Goal: Information Seeking & Learning: Check status

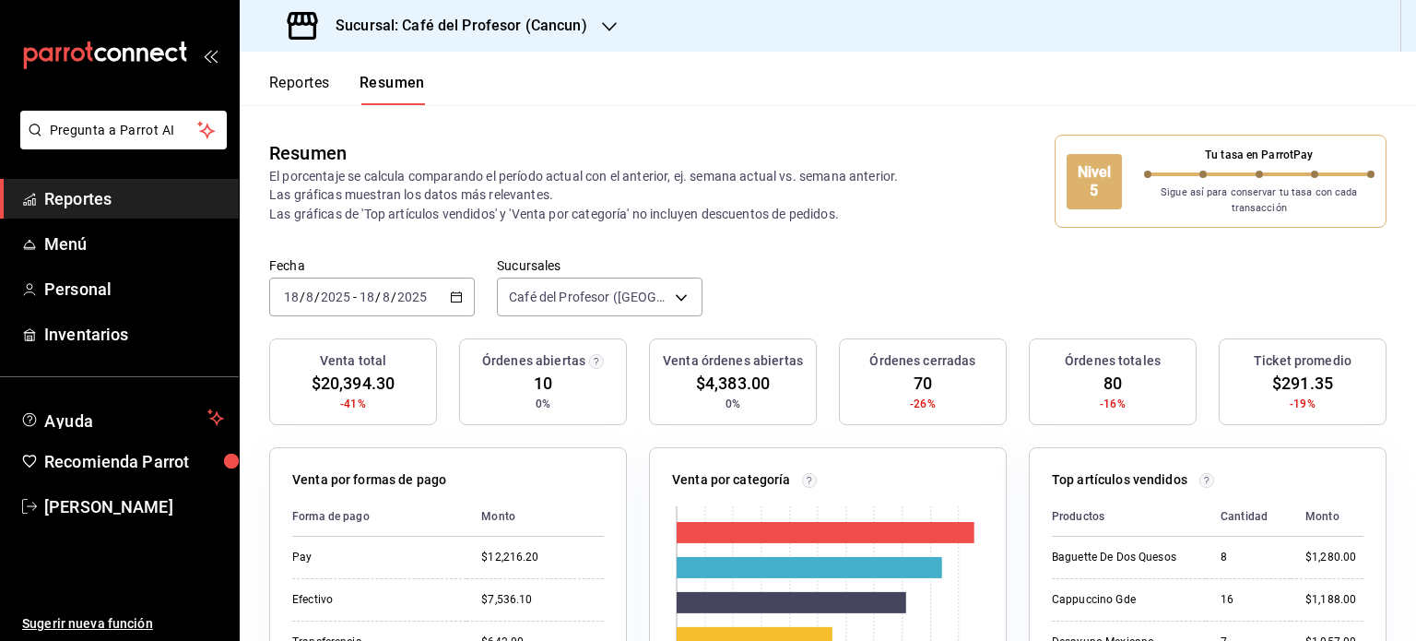
click at [1003, 300] on div "Fecha [DATE] [DATE] - [DATE] [DATE] Sucursales Café del Profesor (Cancun) [obje…" at bounding box center [828, 297] width 1176 height 81
click at [602, 20] on icon "button" at bounding box center [609, 26] width 15 height 15
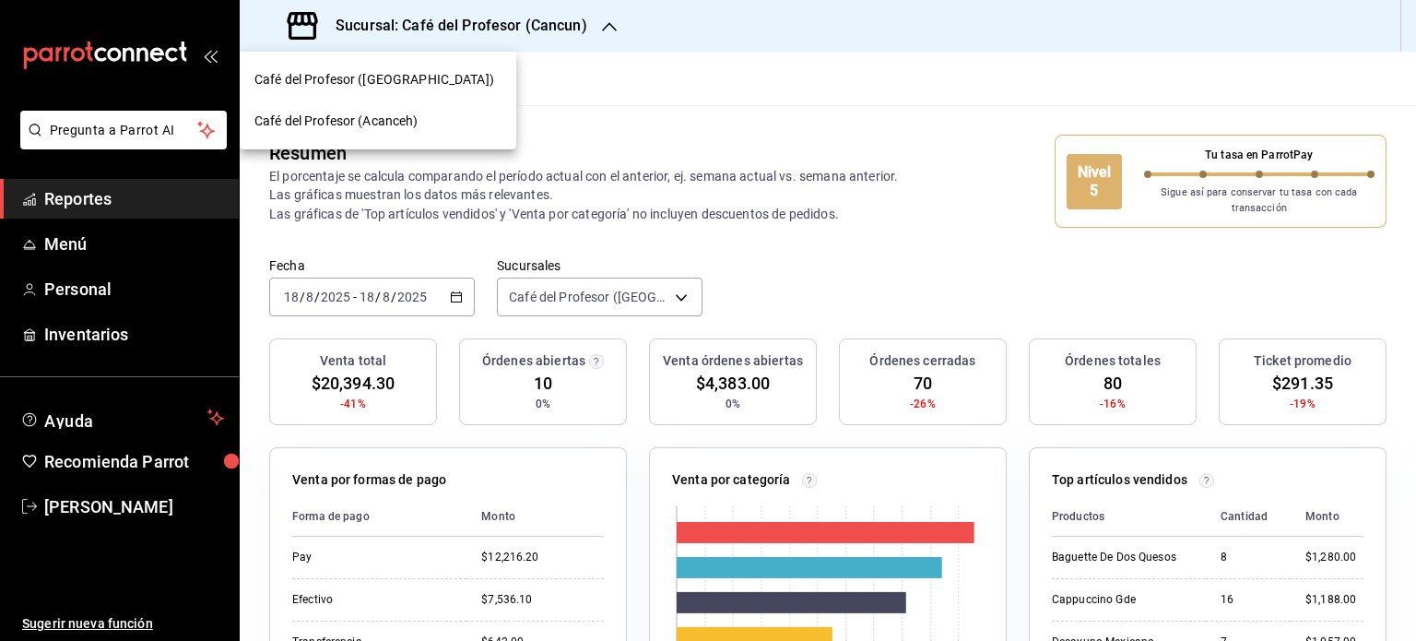
click at [395, 121] on span "Café del Profesor (Acanceh)" at bounding box center [336, 121] width 164 height 19
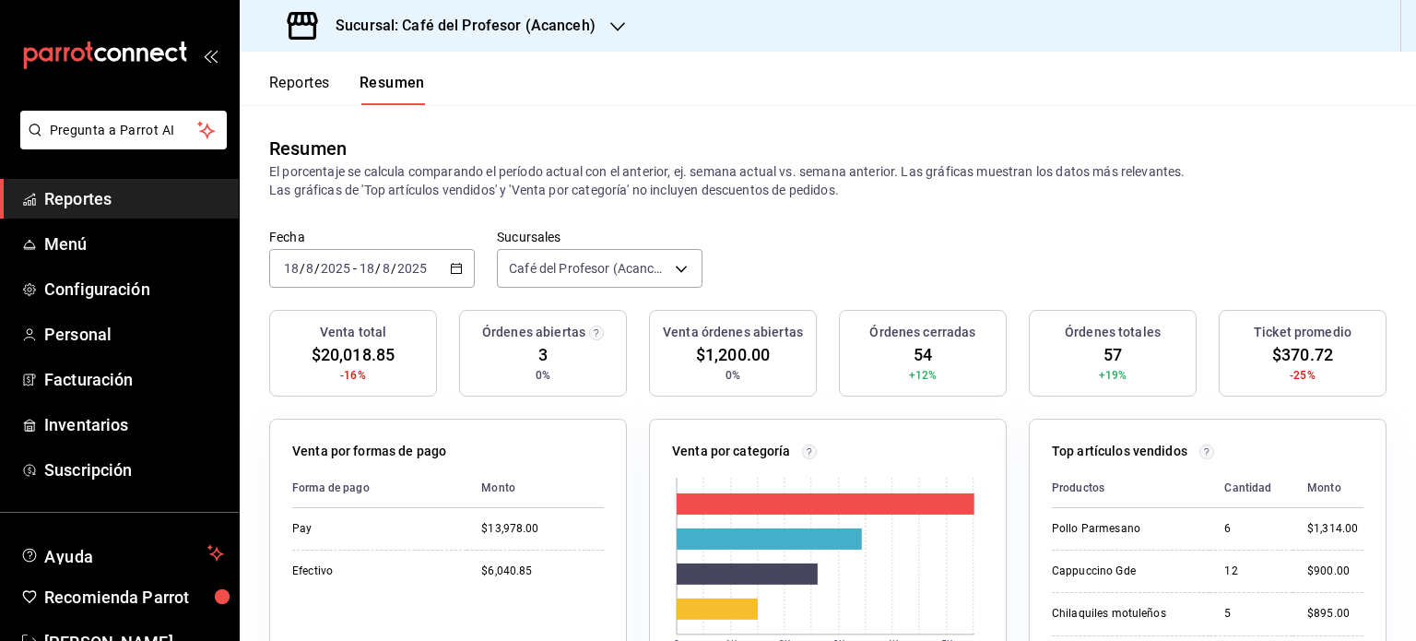
click at [610, 28] on icon "button" at bounding box center [617, 26] width 15 height 15
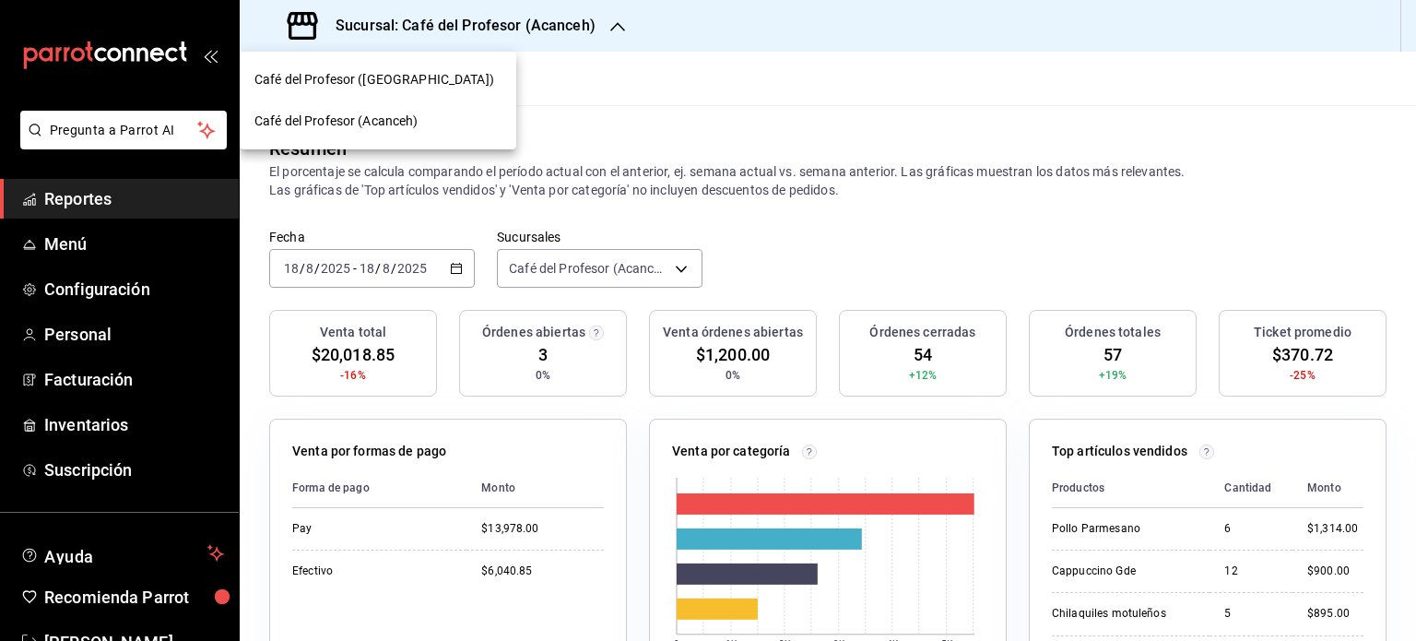
click at [454, 75] on div "Café del Profesor ([GEOGRAPHIC_DATA])" at bounding box center [377, 79] width 247 height 19
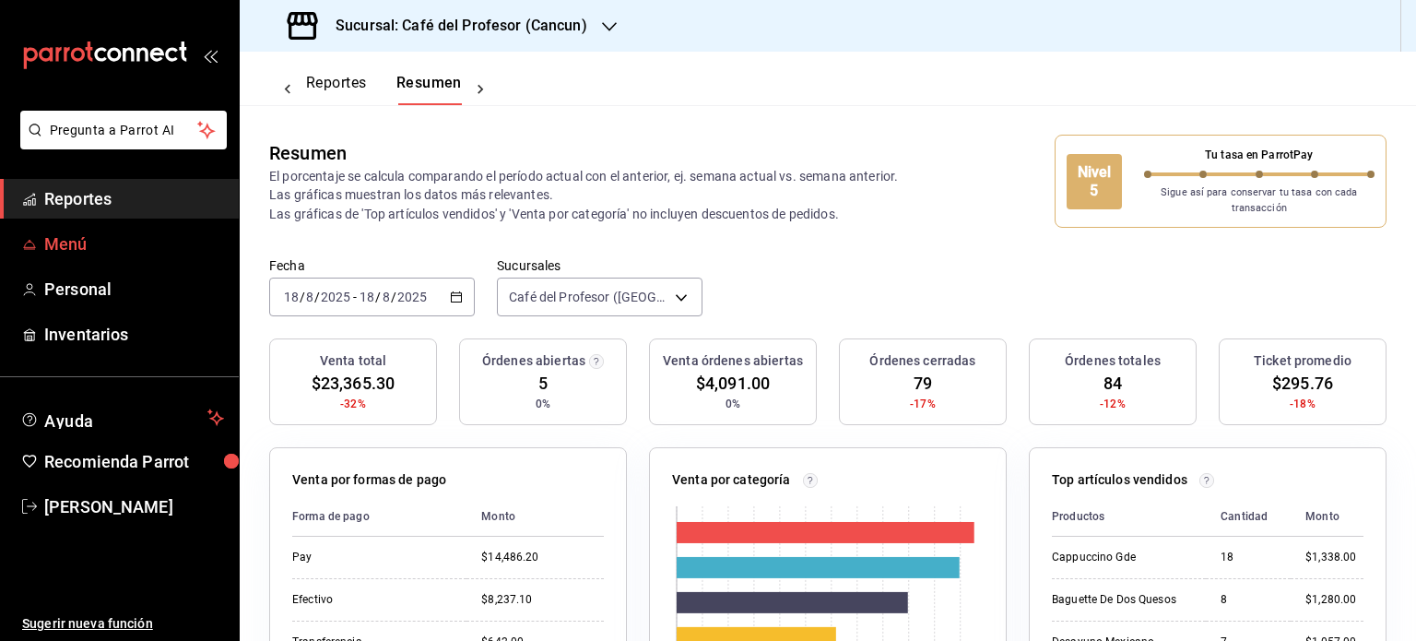
click at [83, 232] on span "Menú" at bounding box center [134, 243] width 180 height 25
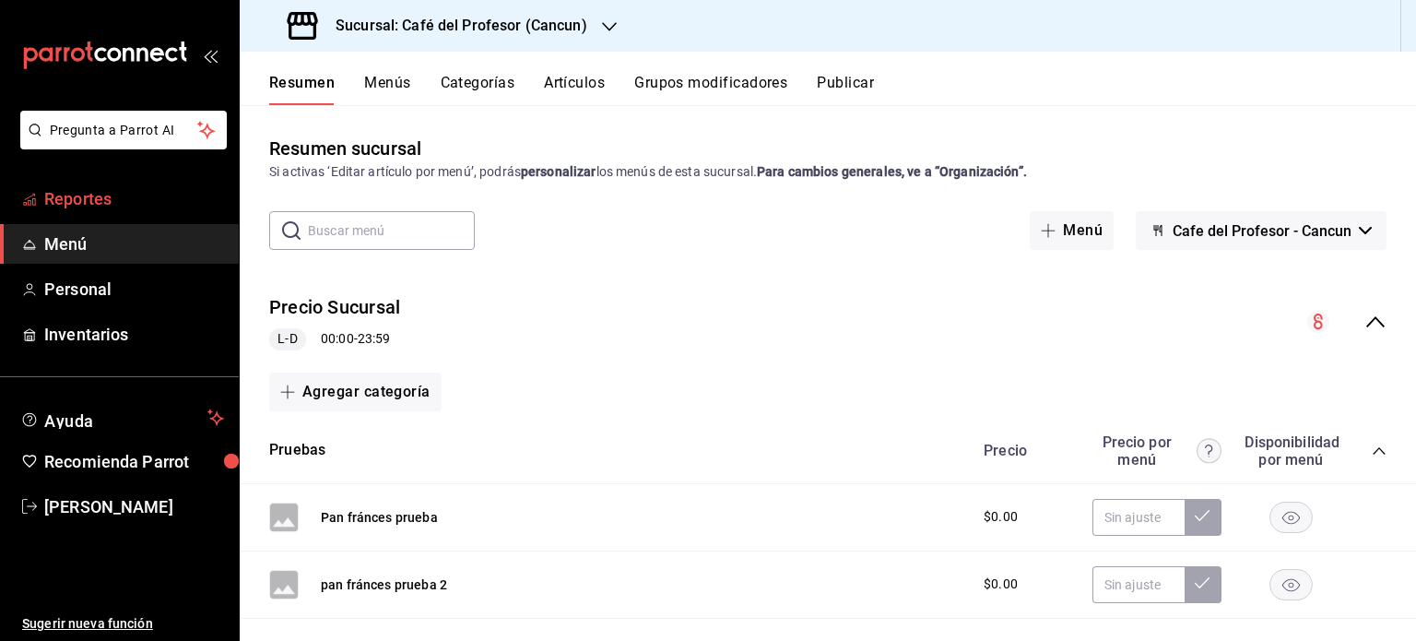
click at [117, 197] on span "Reportes" at bounding box center [134, 198] width 180 height 25
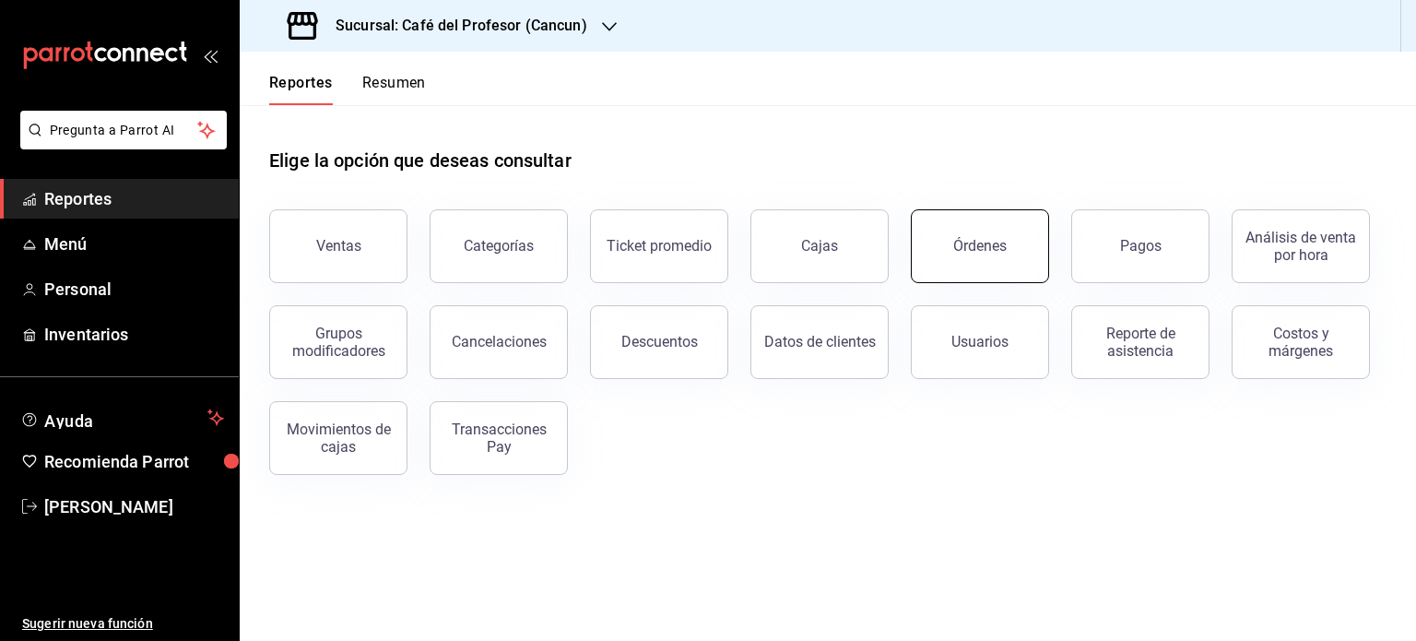
click at [982, 268] on button "Órdenes" at bounding box center [980, 246] width 138 height 74
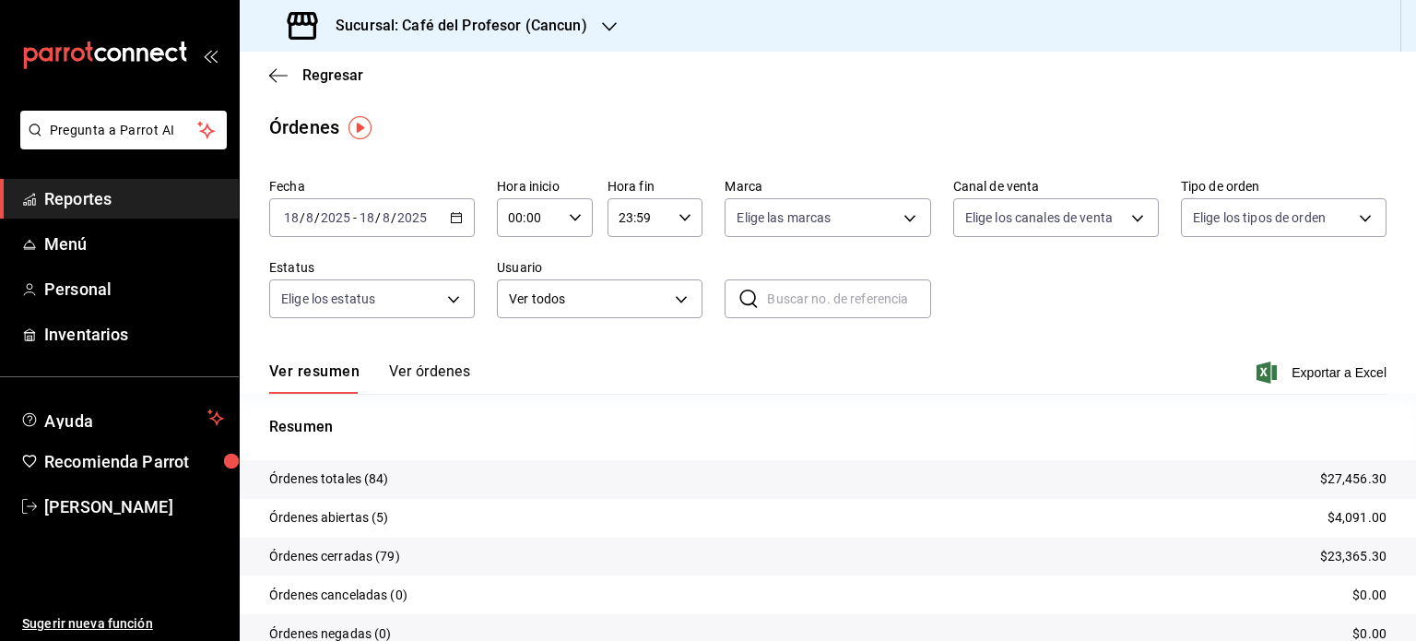
click at [405, 371] on button "Ver órdenes" at bounding box center [429, 377] width 81 height 31
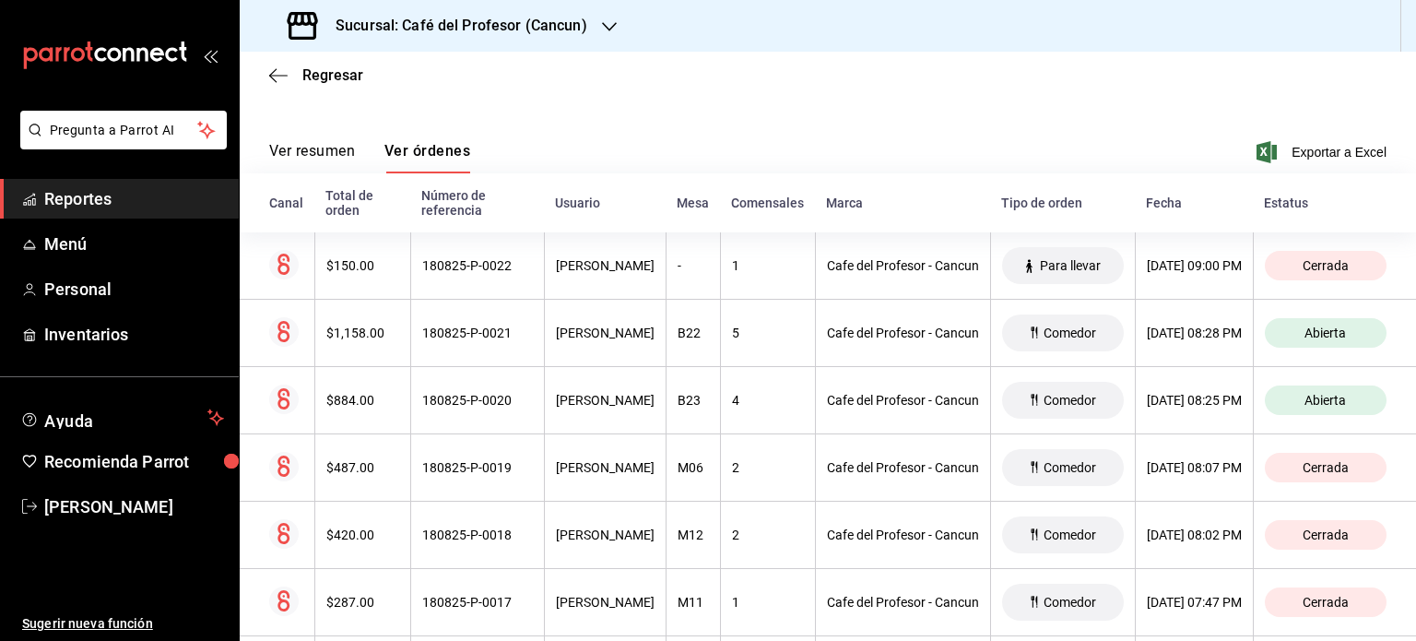
scroll to position [221, 0]
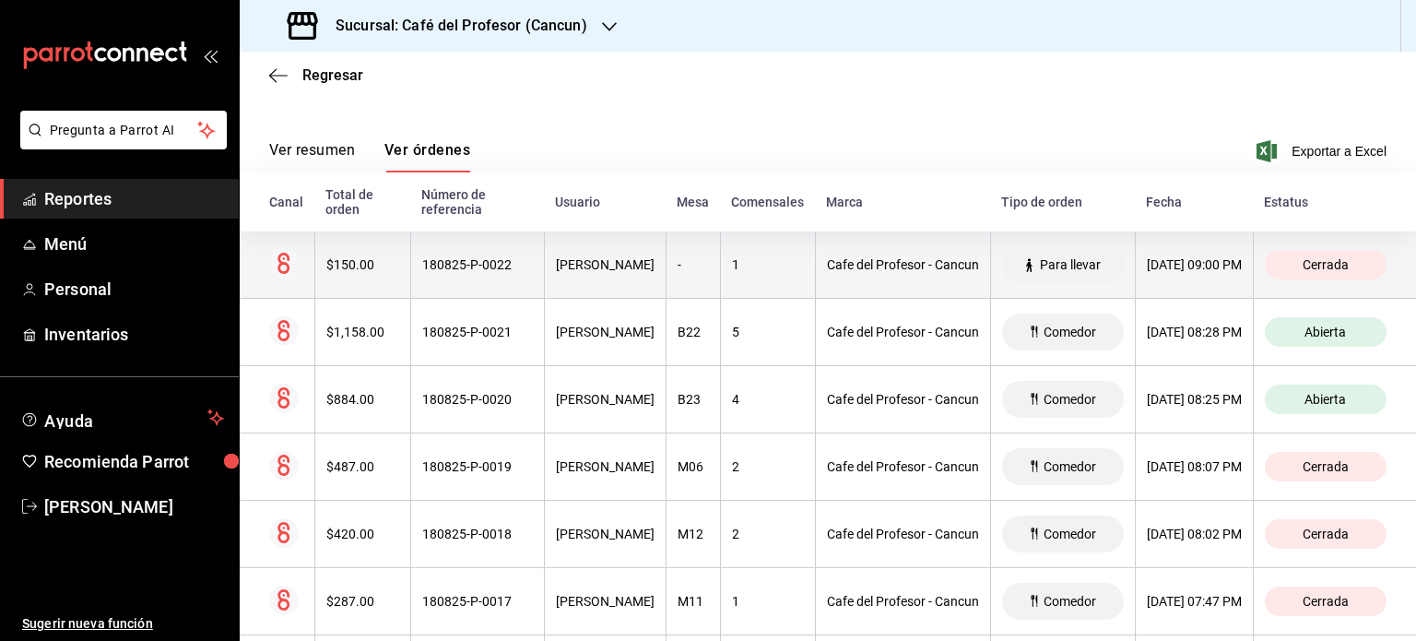
click at [827, 267] on div "Cafe del Profesor - Cancun" at bounding box center [903, 264] width 152 height 15
click at [1147, 263] on div "[DATE] 09:00 PM" at bounding box center [1194, 264] width 95 height 15
click at [449, 271] on div "180825-P-0022" at bounding box center [477, 264] width 111 height 15
click at [574, 265] on div "[PERSON_NAME]" at bounding box center [605, 264] width 99 height 15
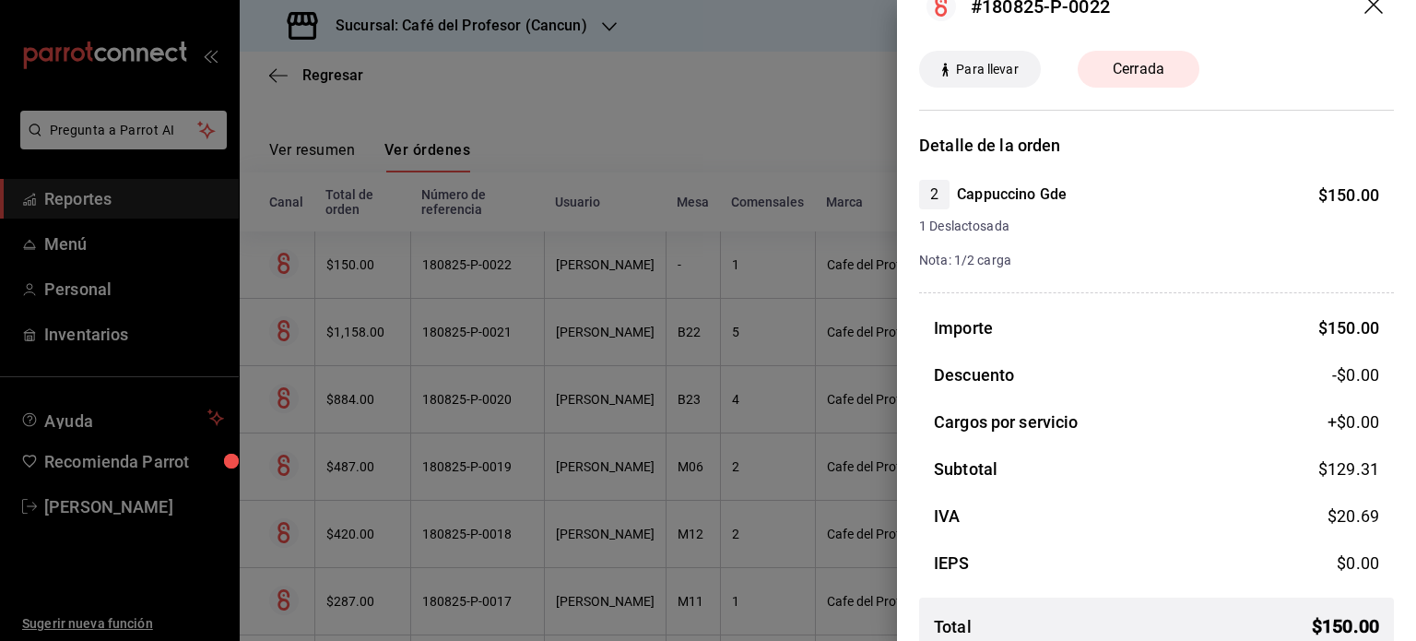
scroll to position [0, 0]
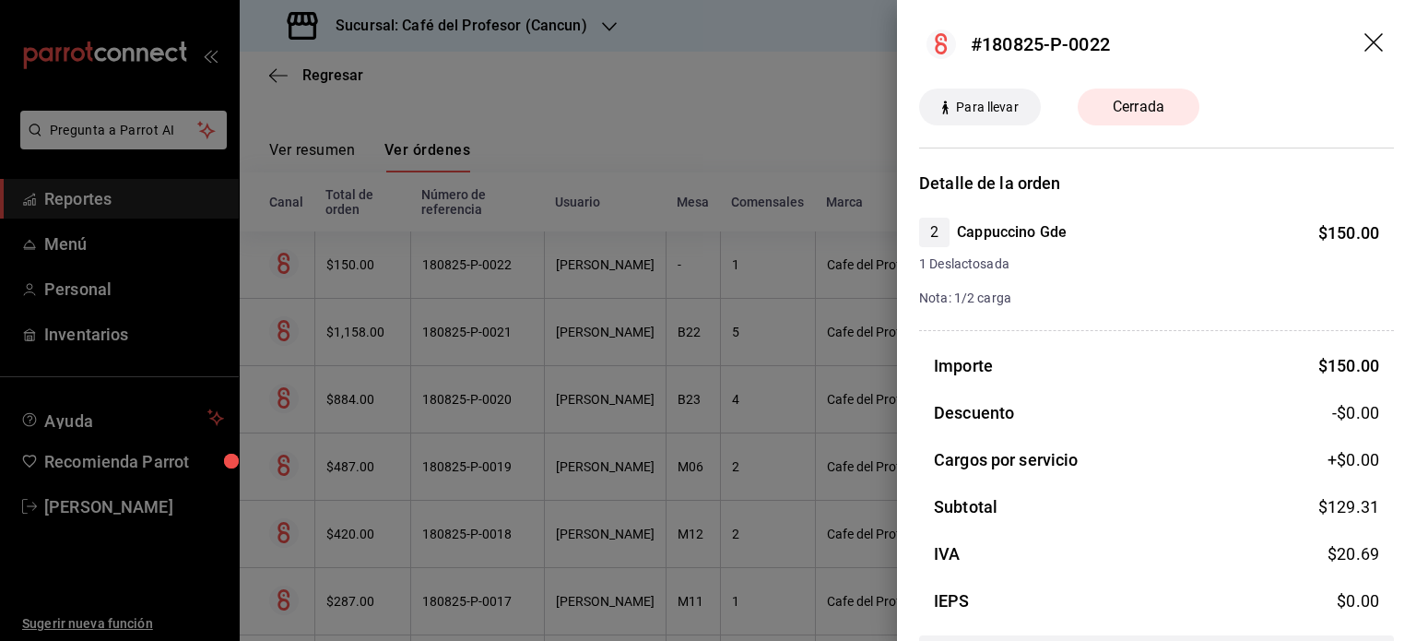
click at [1364, 38] on icon "drag" at bounding box center [1375, 44] width 22 height 22
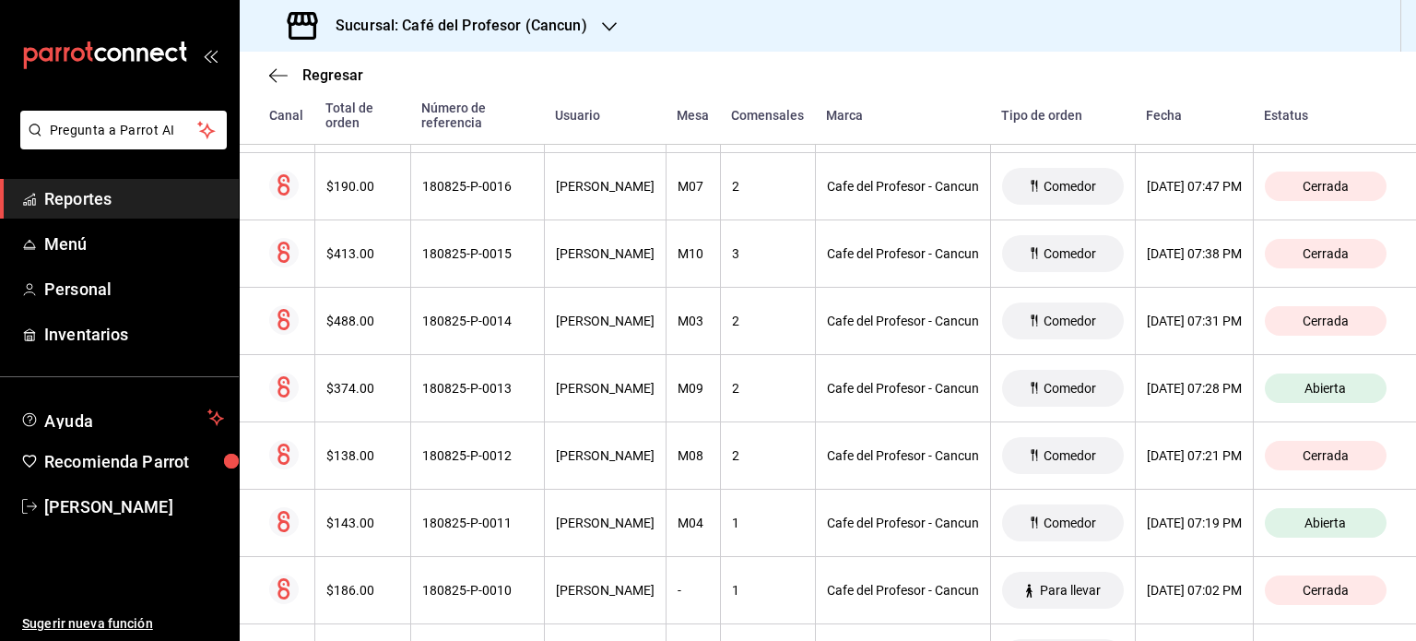
scroll to position [848, 0]
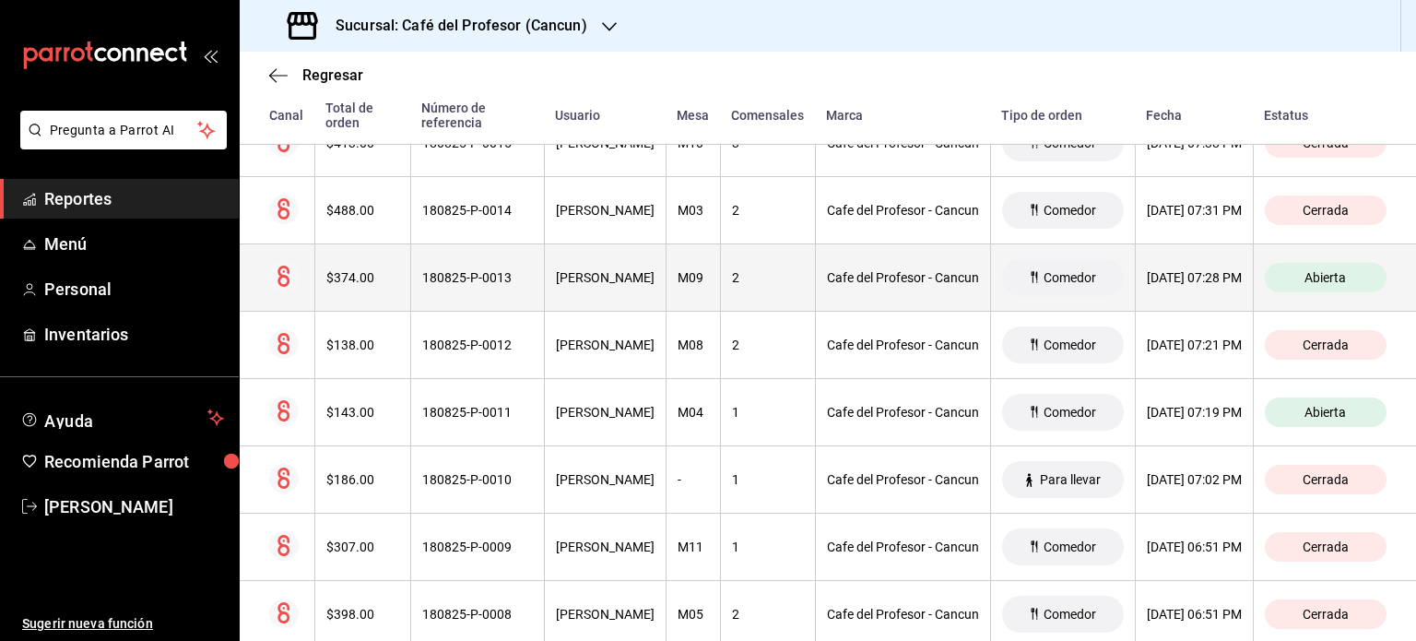
click at [435, 283] on div "180825-P-0013" at bounding box center [477, 277] width 111 height 15
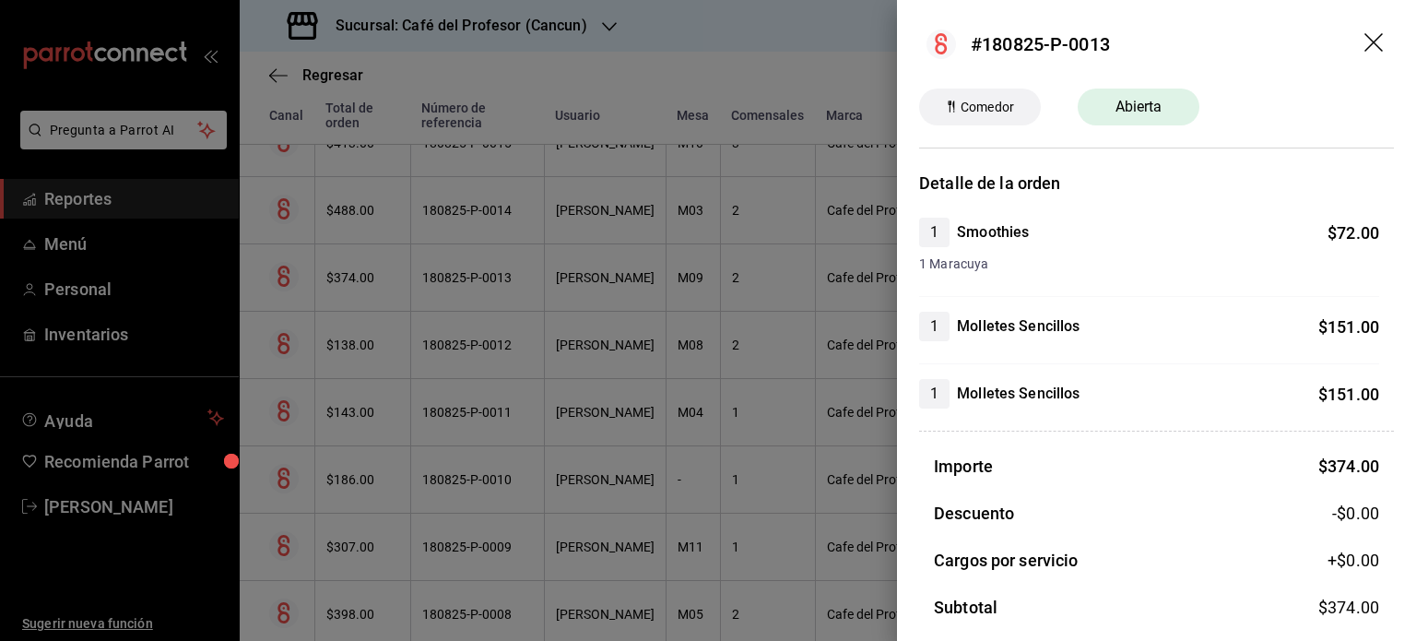
click at [1365, 42] on icon "drag" at bounding box center [1375, 44] width 22 height 22
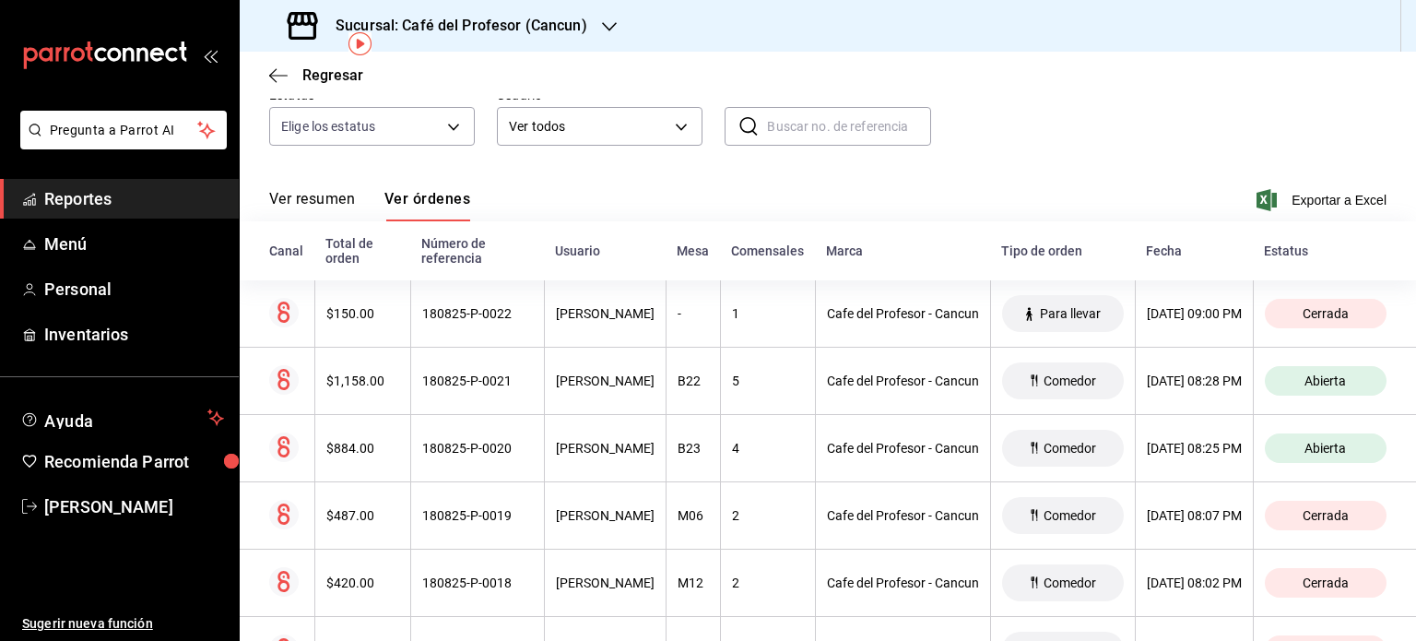
scroll to position [0, 0]
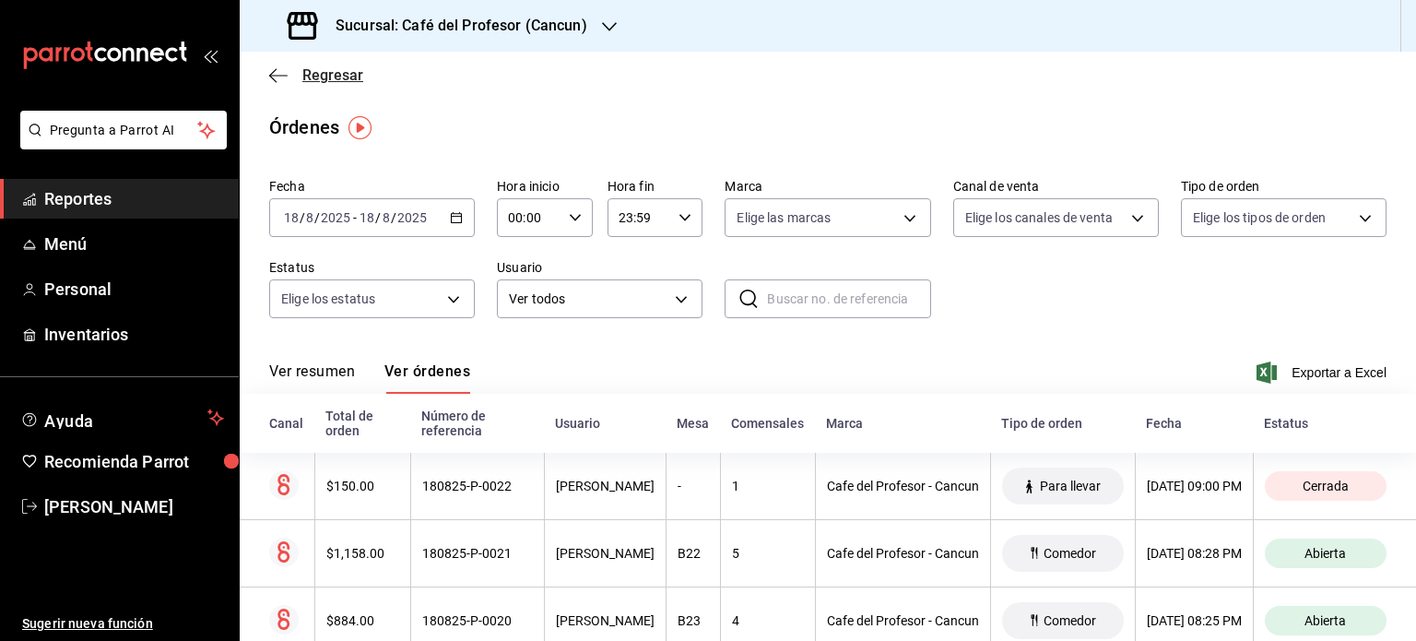
click at [272, 74] on icon "button" at bounding box center [278, 75] width 18 height 17
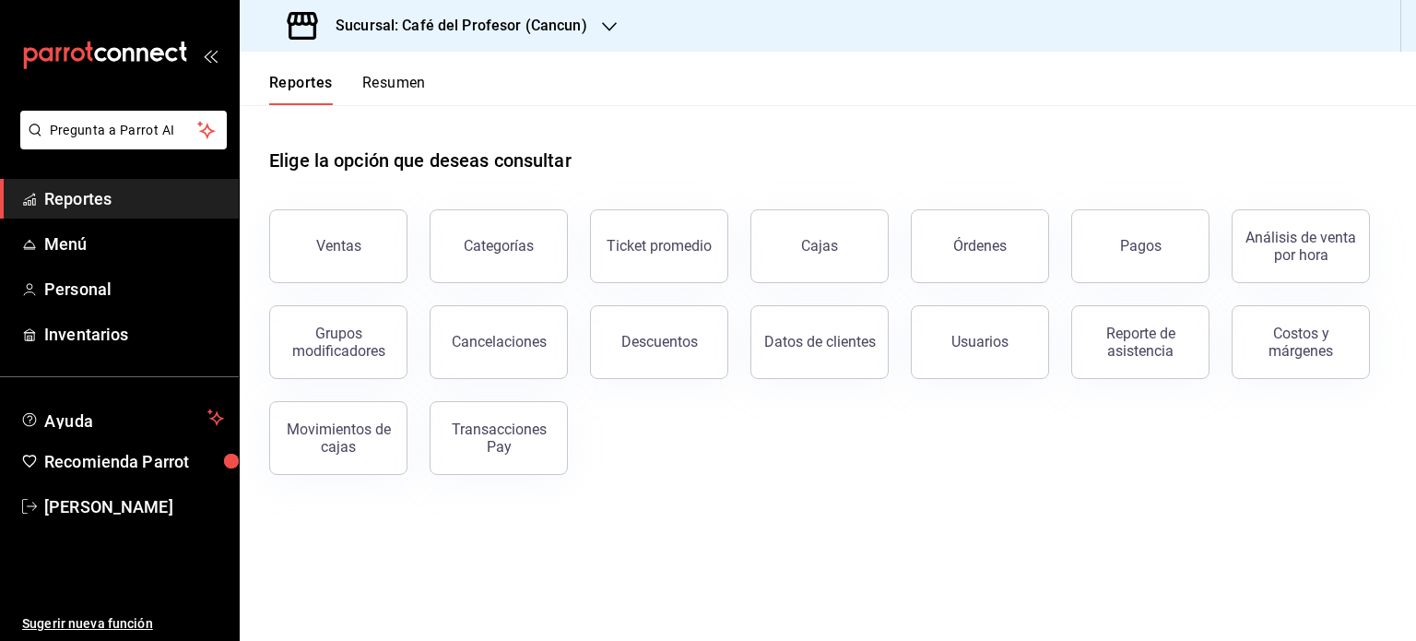
click at [602, 25] on icon "button" at bounding box center [609, 26] width 15 height 9
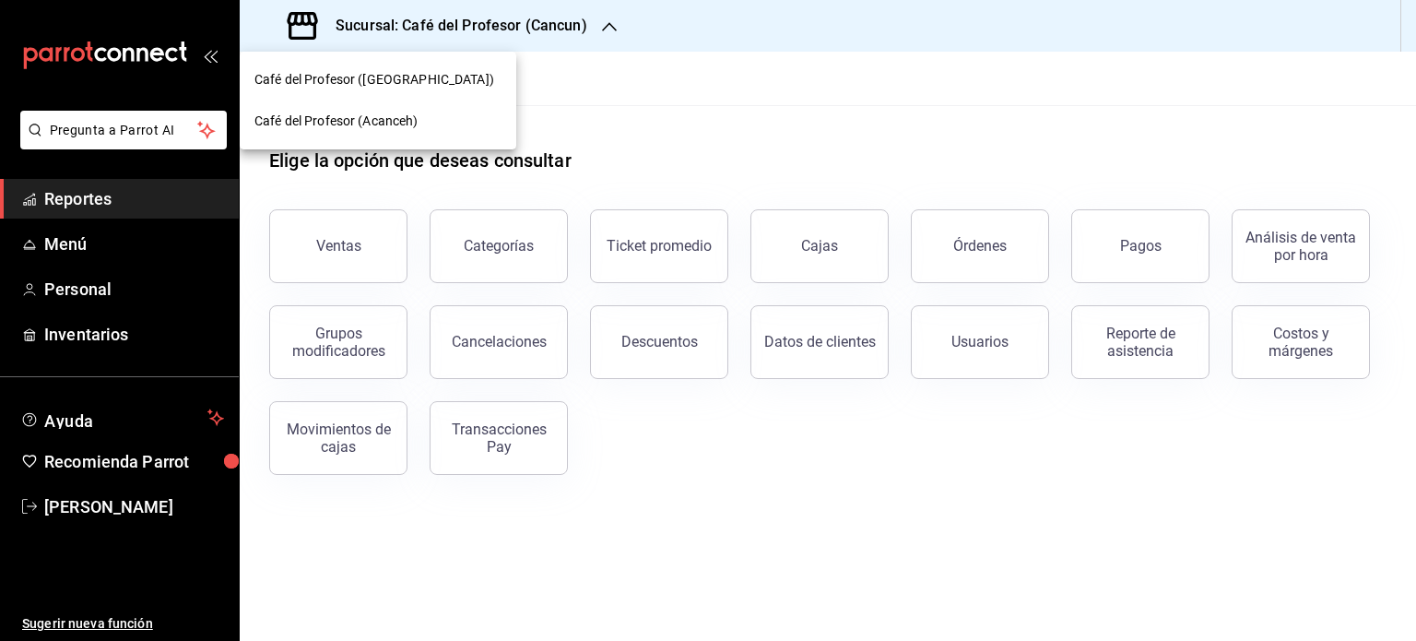
click at [411, 121] on span "Café del Profesor (Acanceh)" at bounding box center [336, 121] width 164 height 19
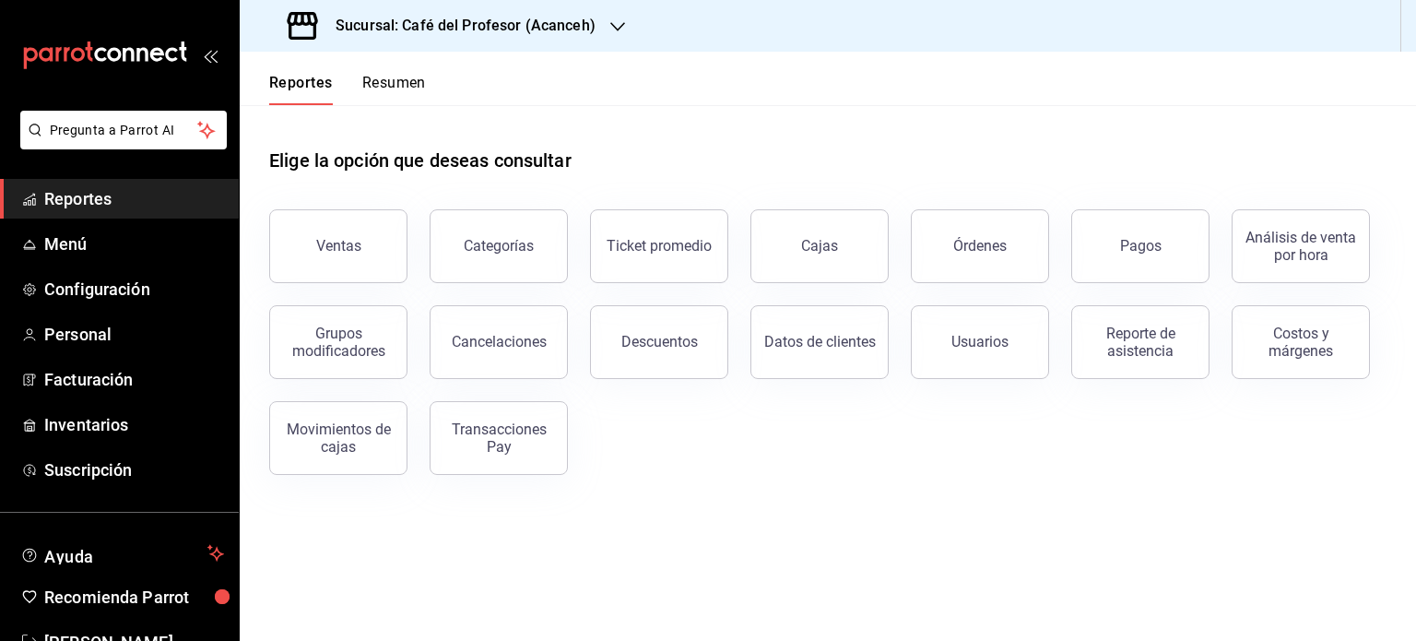
click at [402, 91] on button "Resumen" at bounding box center [394, 89] width 64 height 31
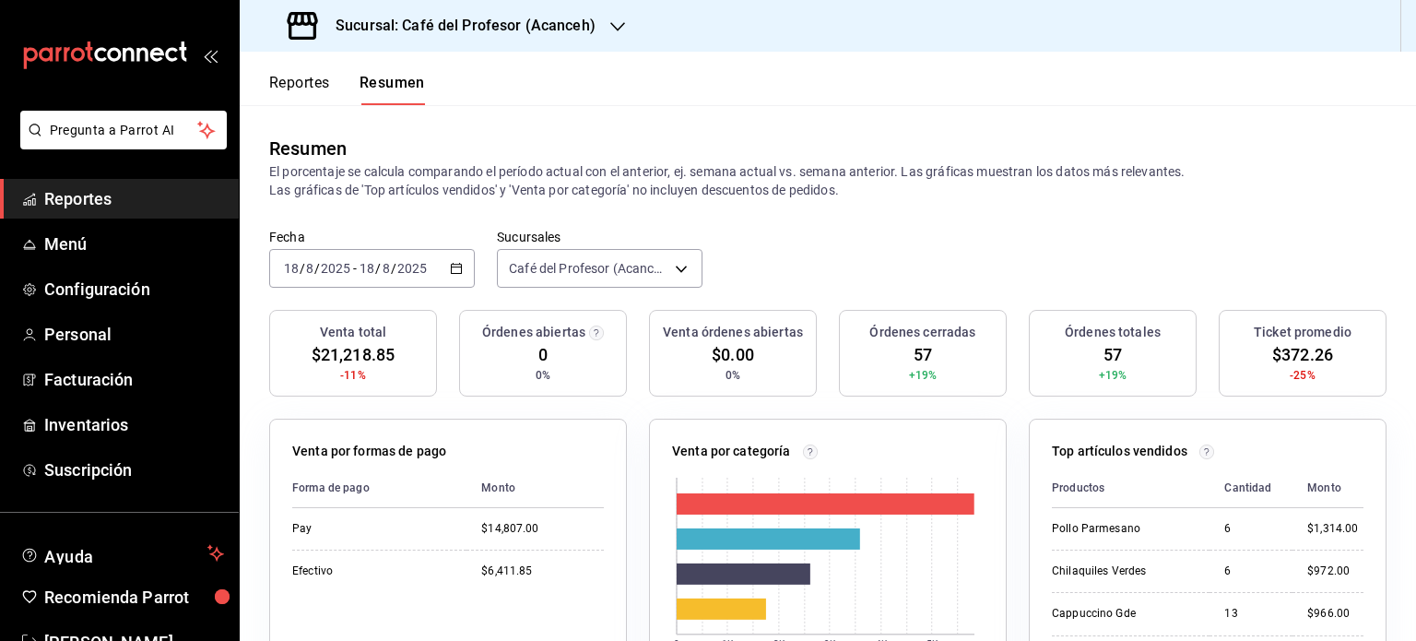
click at [610, 24] on icon "button" at bounding box center [617, 26] width 15 height 15
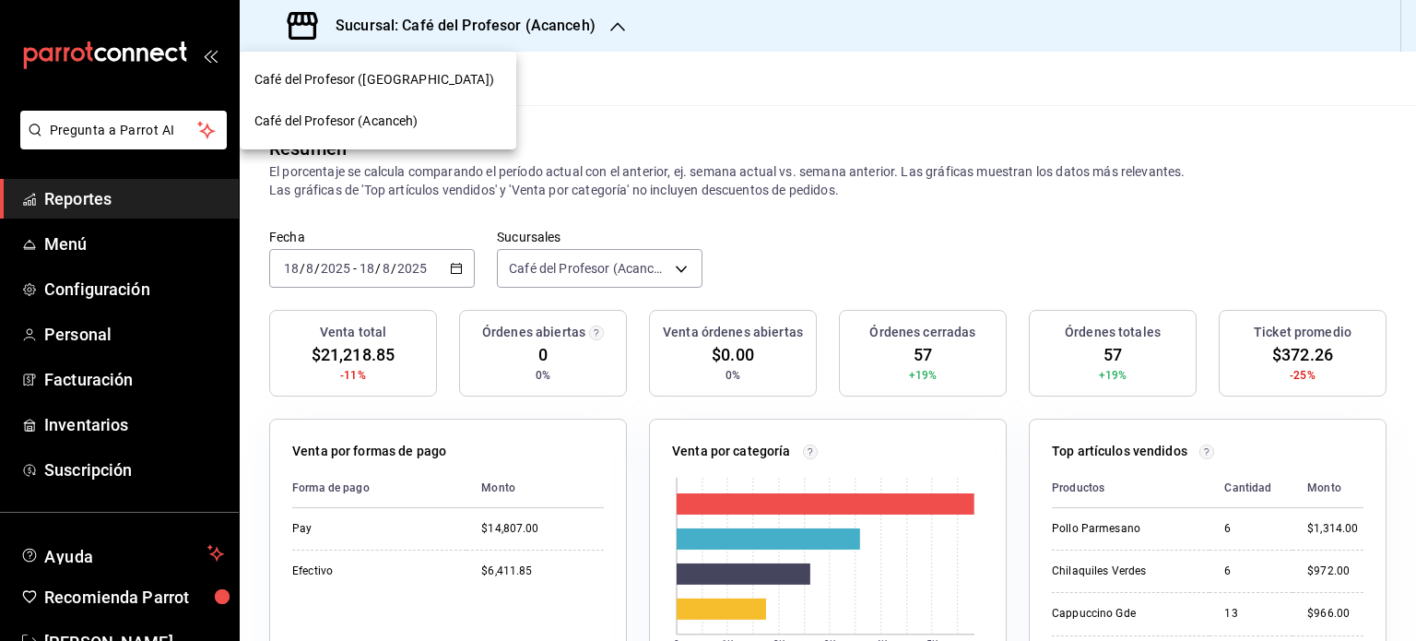
click at [461, 80] on div "Café del Profesor ([GEOGRAPHIC_DATA])" at bounding box center [377, 79] width 247 height 19
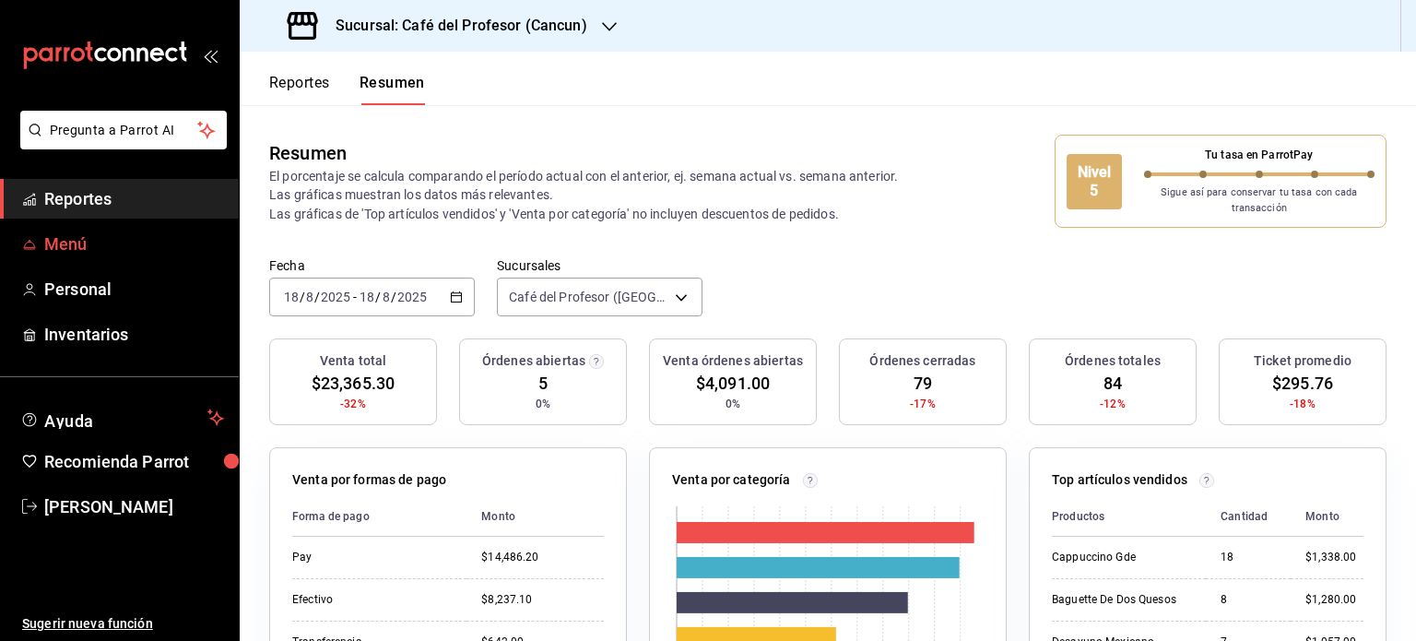
click at [87, 231] on span "Menú" at bounding box center [134, 243] width 180 height 25
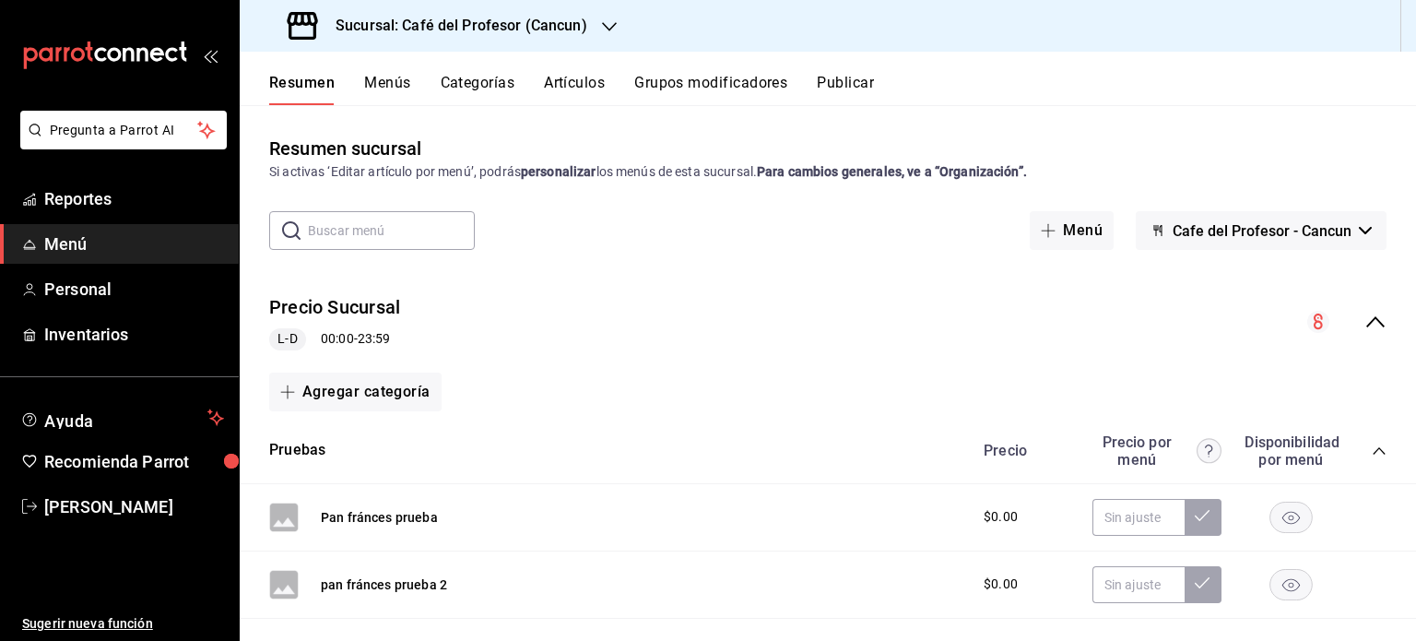
click at [304, 80] on button "Resumen" at bounding box center [301, 89] width 65 height 31
click at [108, 204] on span "Reportes" at bounding box center [134, 198] width 180 height 25
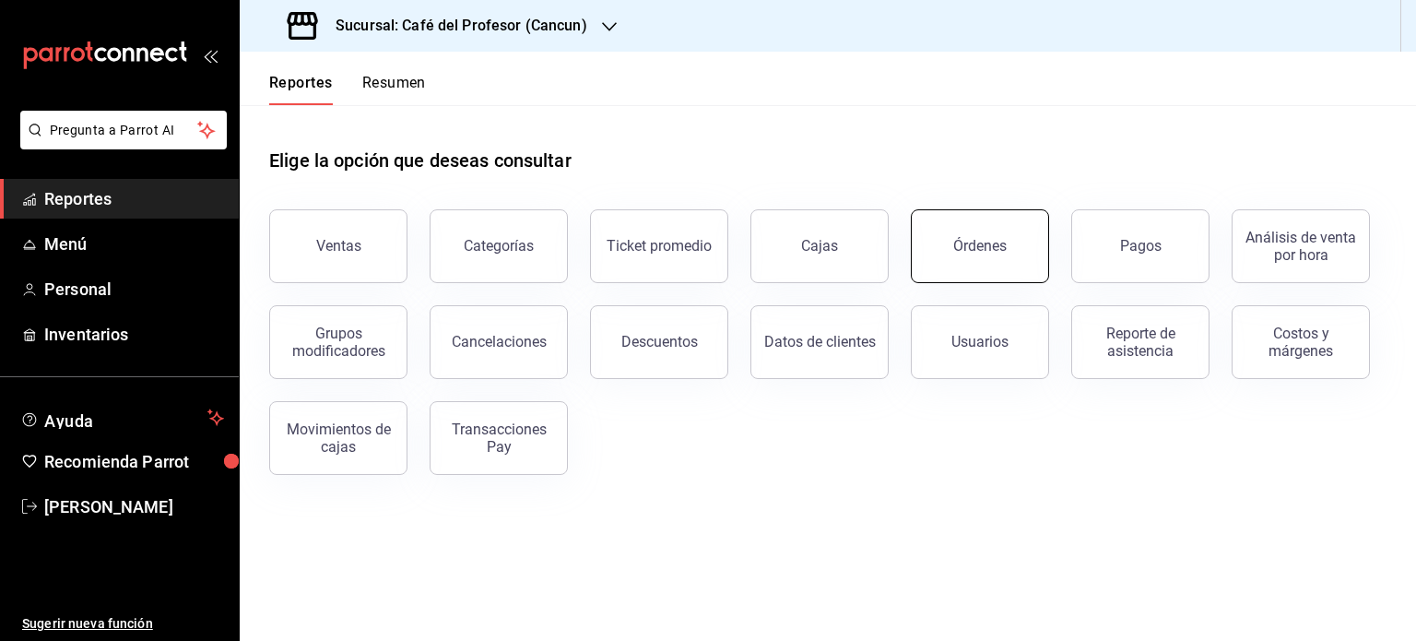
click at [959, 253] on div "Órdenes" at bounding box center [979, 246] width 53 height 18
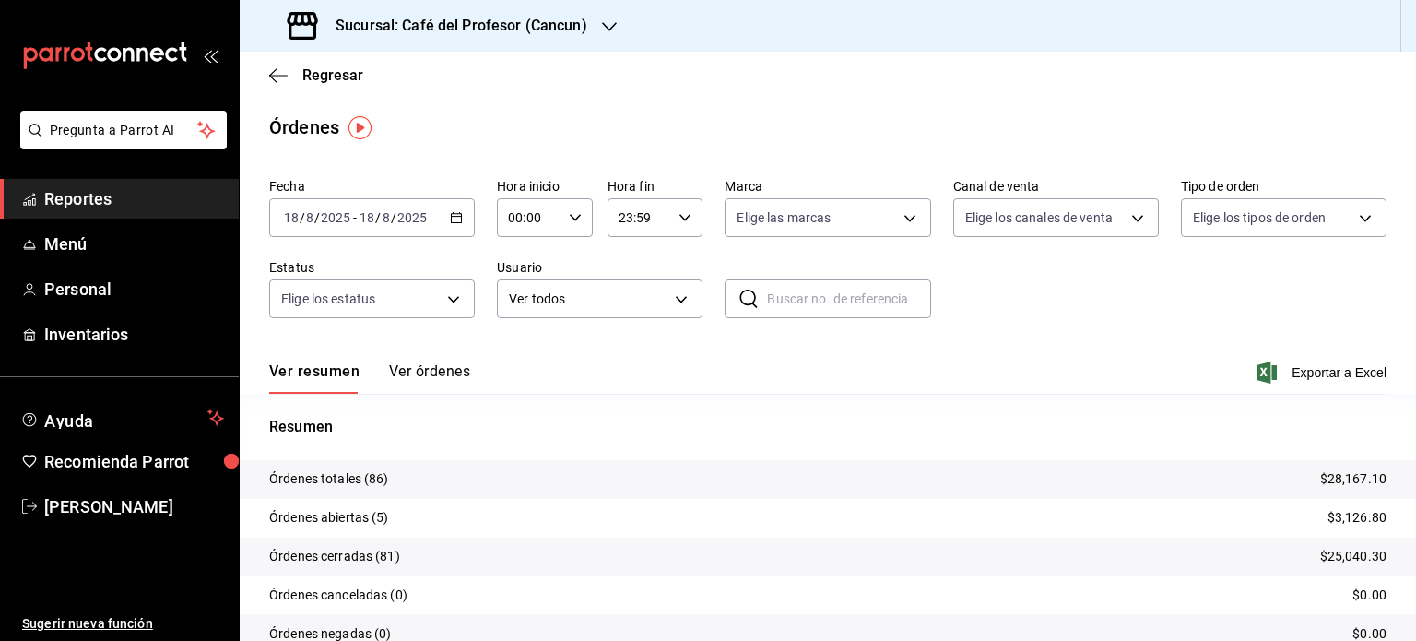
click at [433, 371] on button "Ver órdenes" at bounding box center [429, 377] width 81 height 31
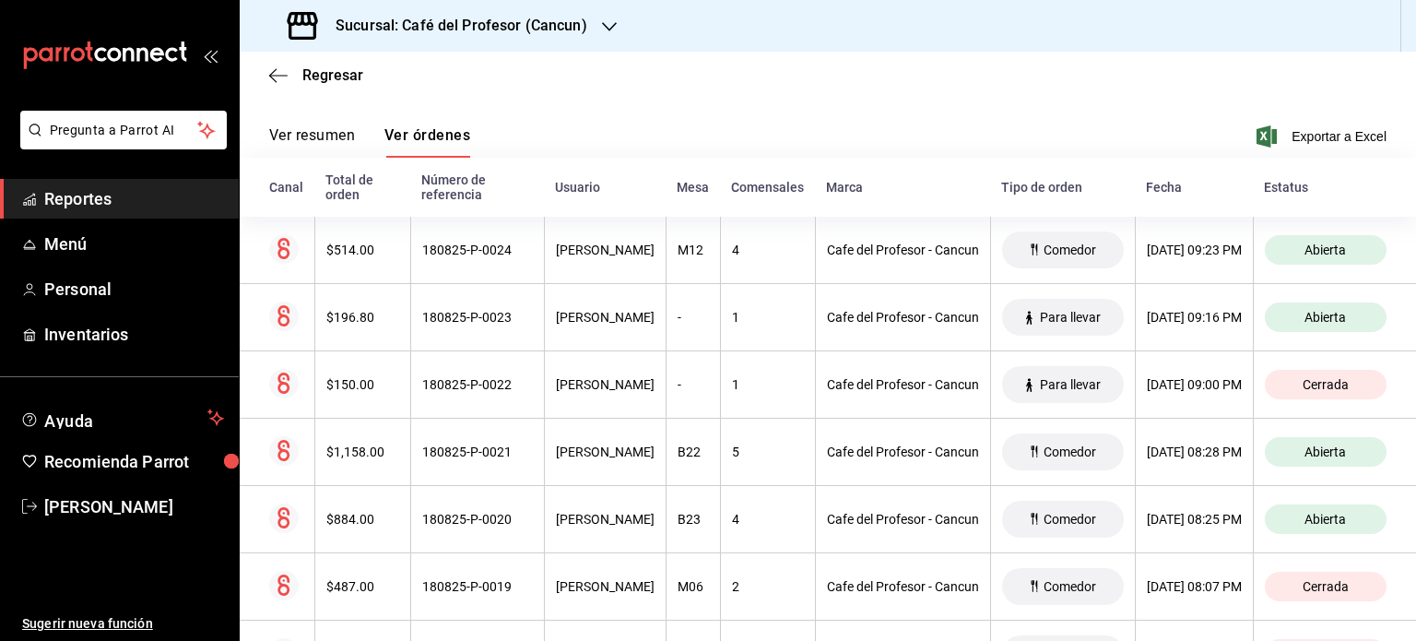
scroll to position [146, 0]
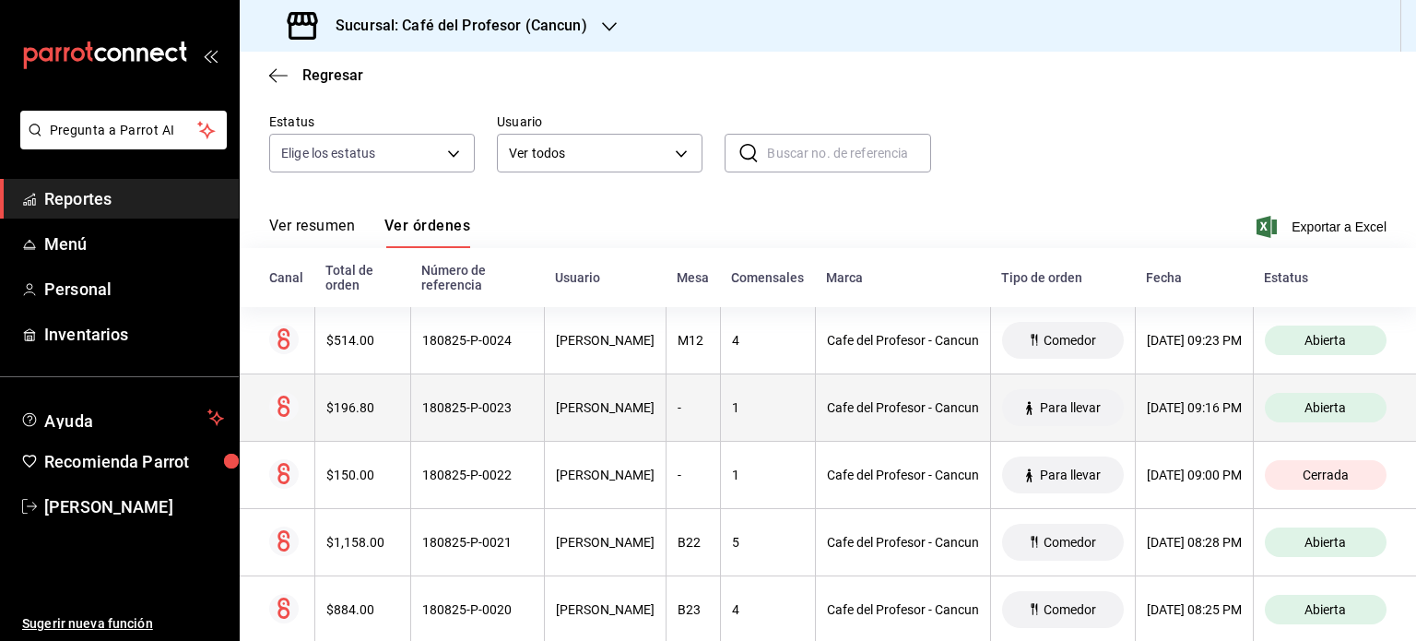
click at [600, 408] on div "[PERSON_NAME]" at bounding box center [605, 407] width 99 height 15
click at [422, 415] on div "180825-P-0023" at bounding box center [477, 407] width 111 height 15
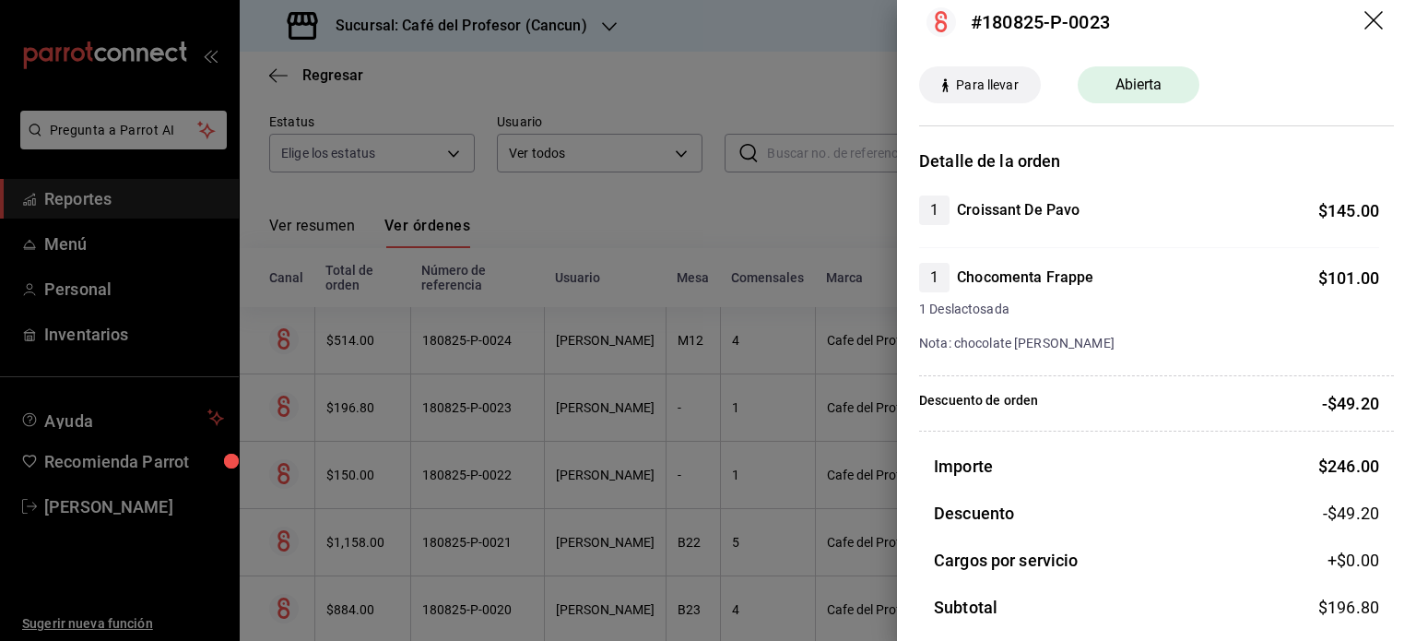
scroll to position [0, 0]
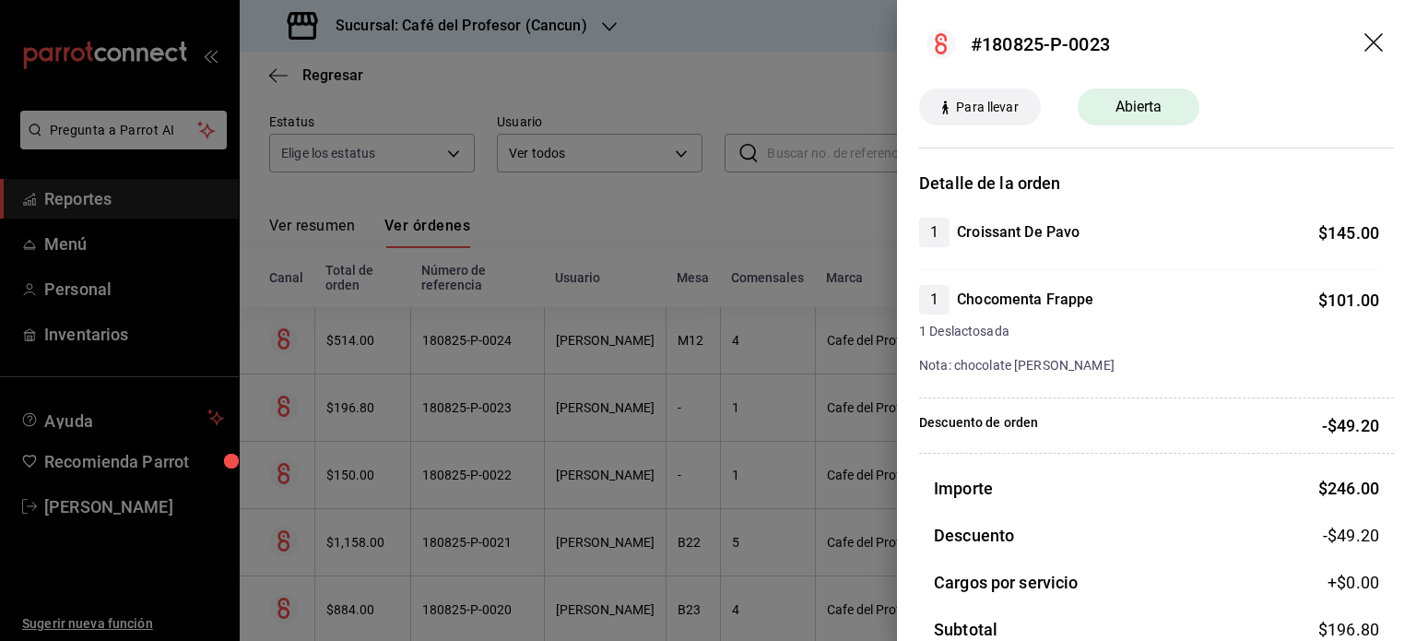
click at [1364, 47] on icon "drag" at bounding box center [1375, 44] width 22 height 22
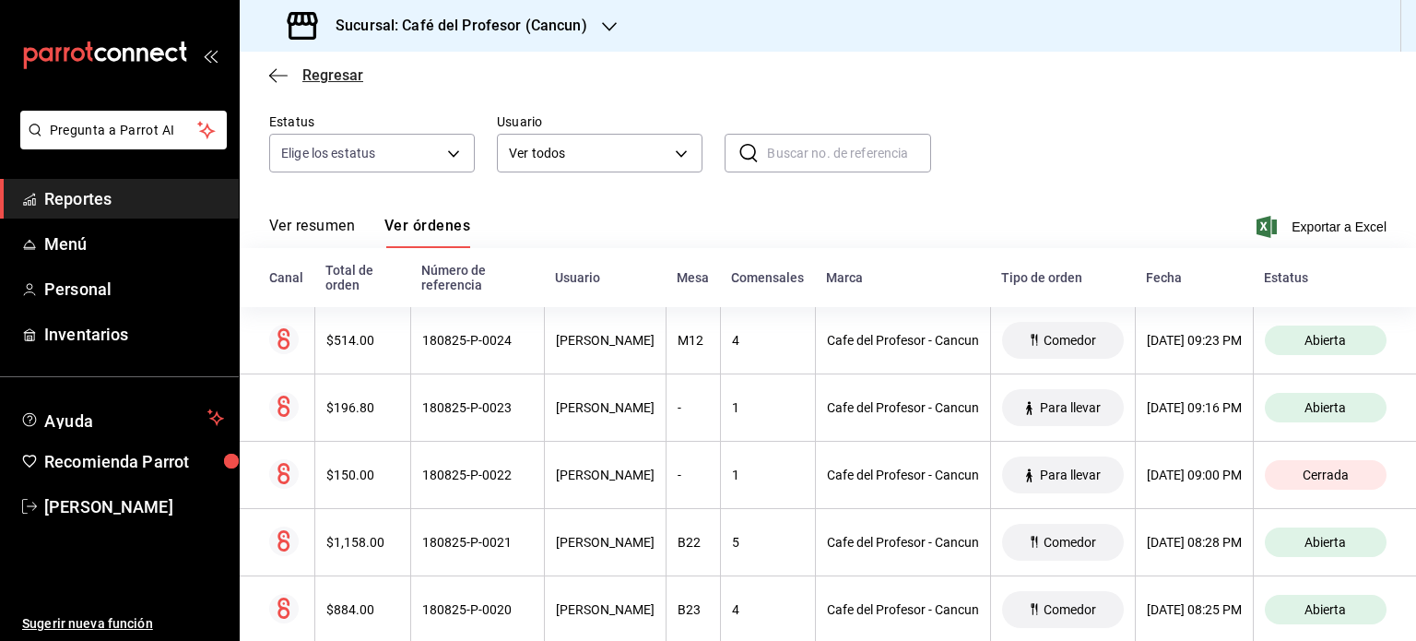
click at [272, 67] on icon "button" at bounding box center [278, 75] width 18 height 17
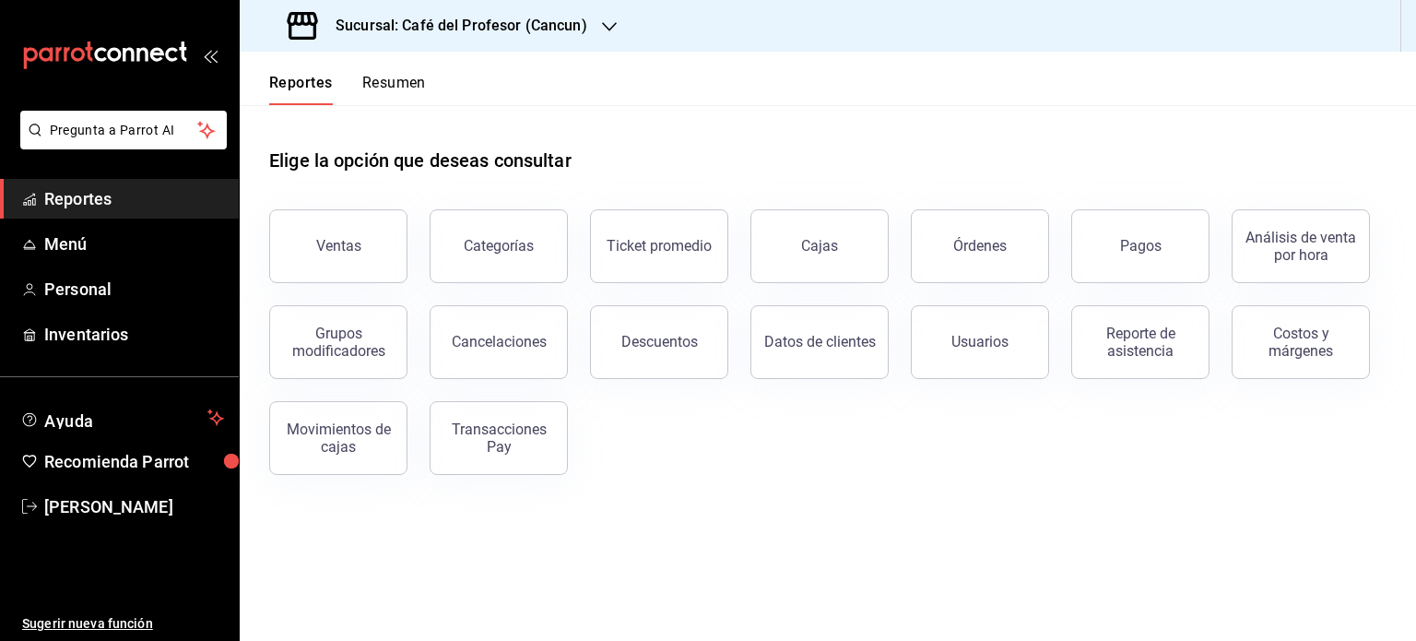
click at [390, 79] on button "Resumen" at bounding box center [394, 89] width 64 height 31
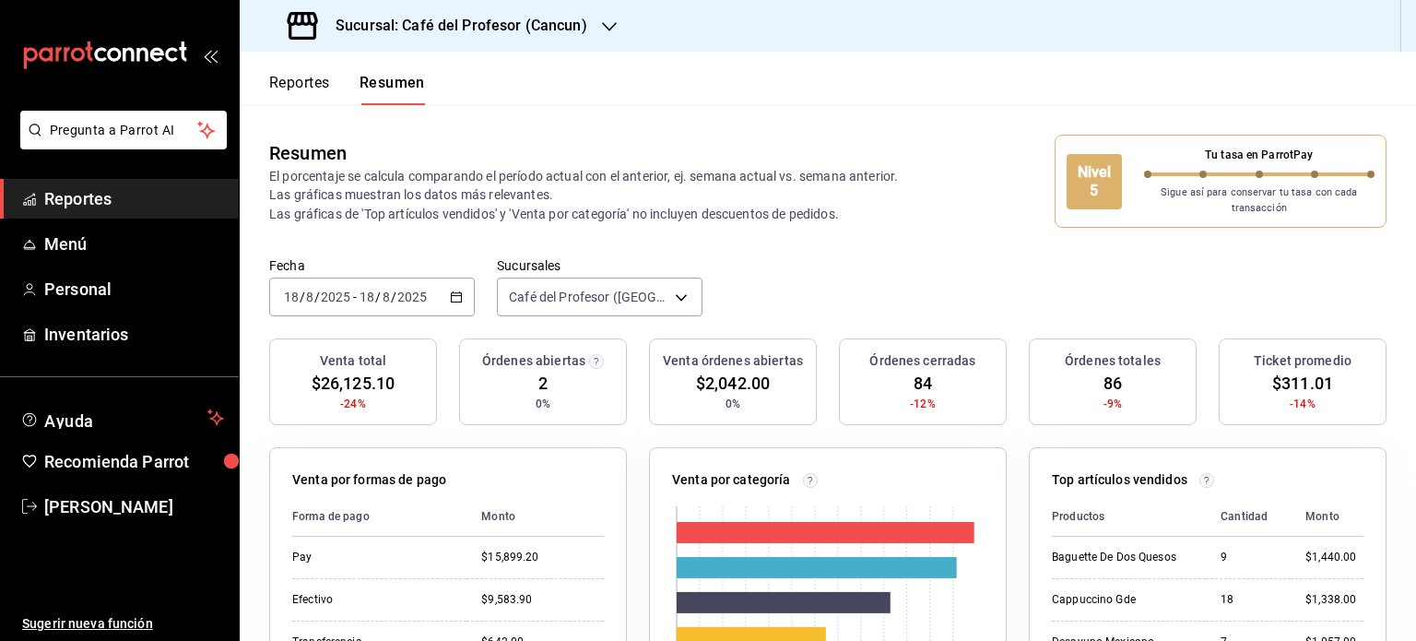
click at [606, 27] on icon "button" at bounding box center [609, 26] width 15 height 15
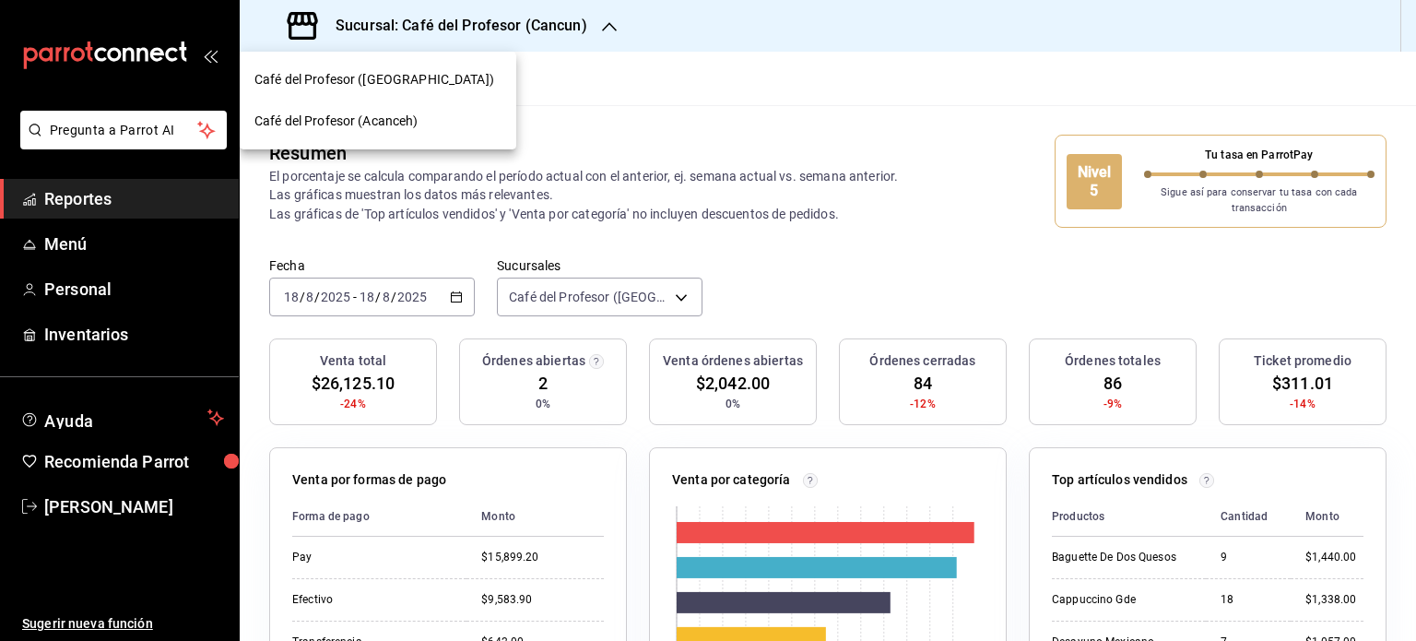
click at [448, 122] on div "Café del Profesor (Acanceh)" at bounding box center [377, 121] width 247 height 19
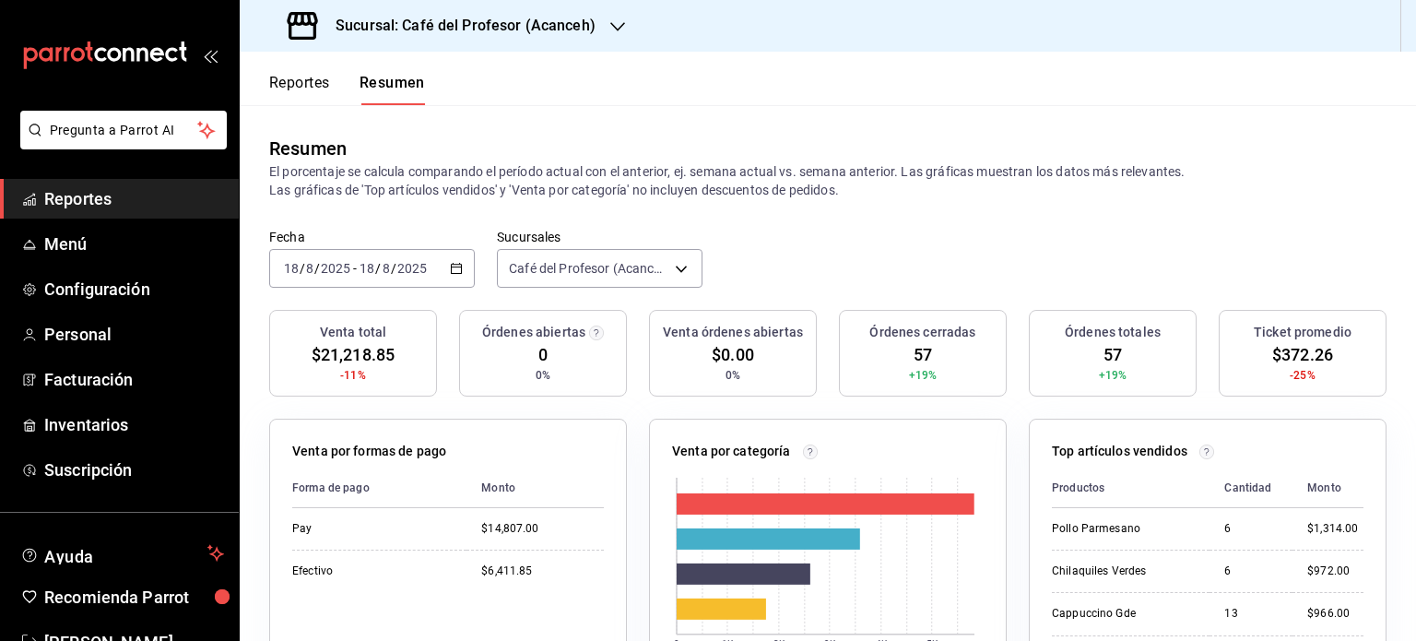
click at [317, 78] on button "Reportes" at bounding box center [299, 89] width 61 height 31
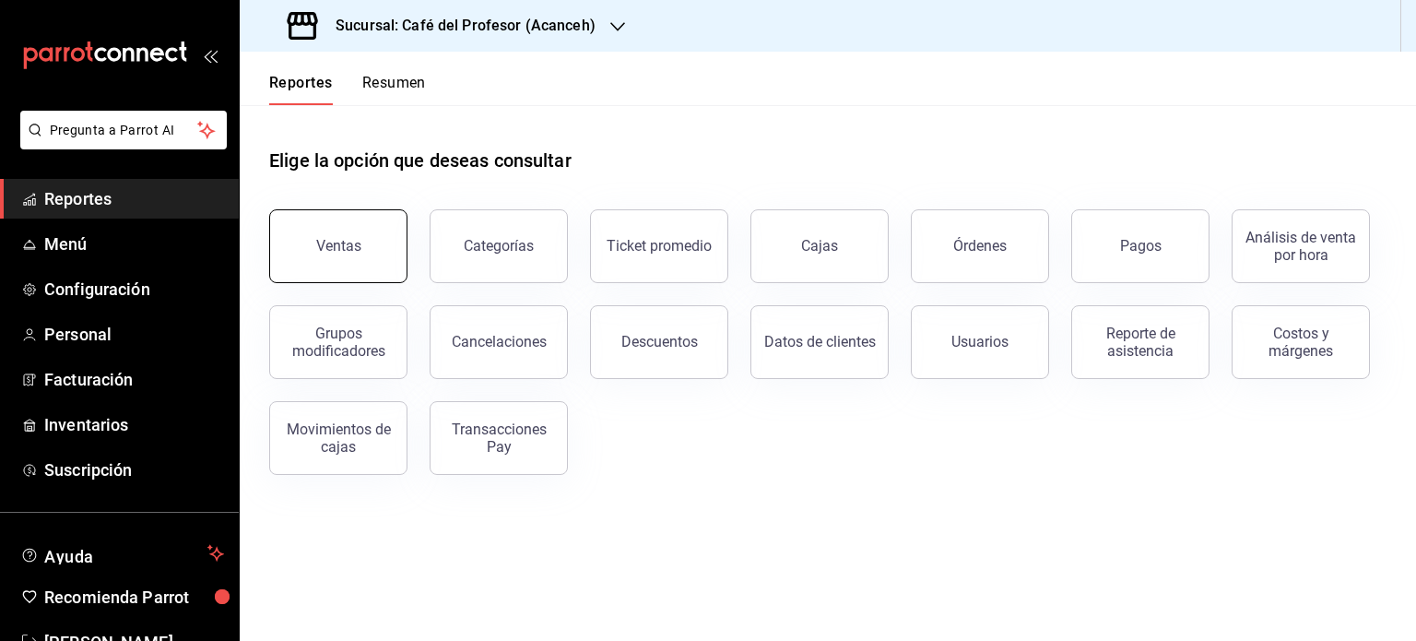
click at [381, 260] on button "Ventas" at bounding box center [338, 246] width 138 height 74
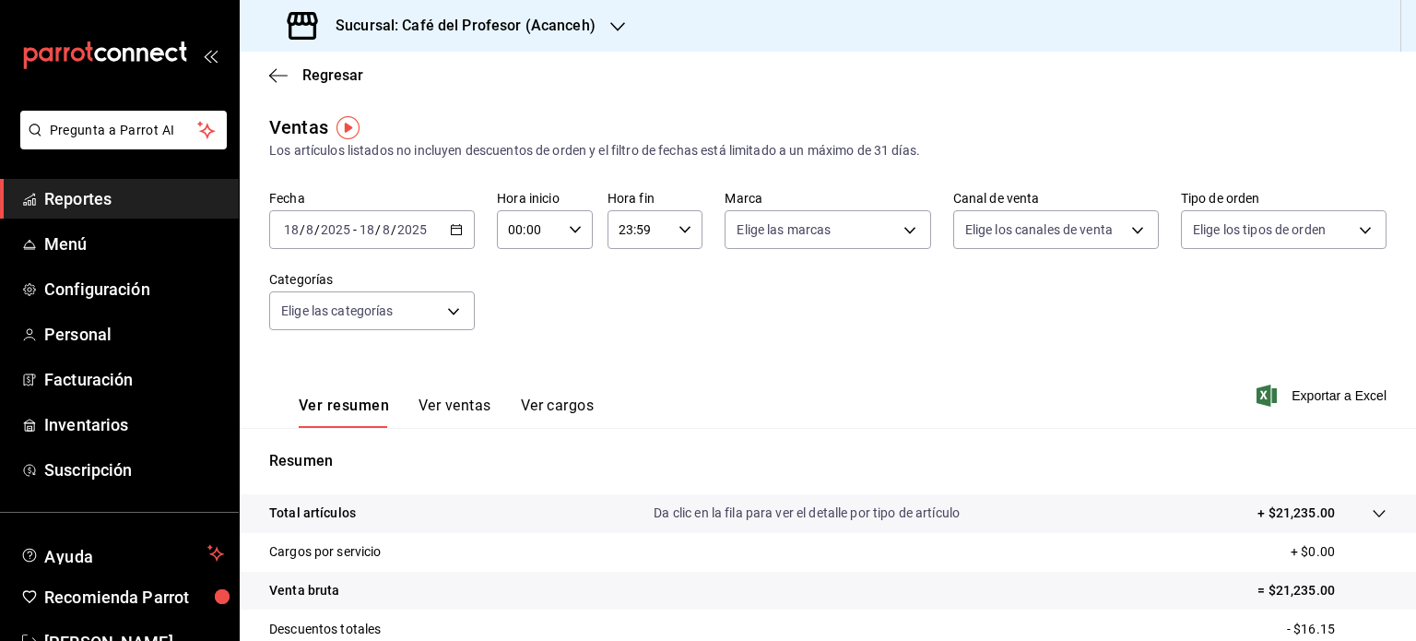
click at [454, 235] on icon "button" at bounding box center [456, 229] width 13 height 13
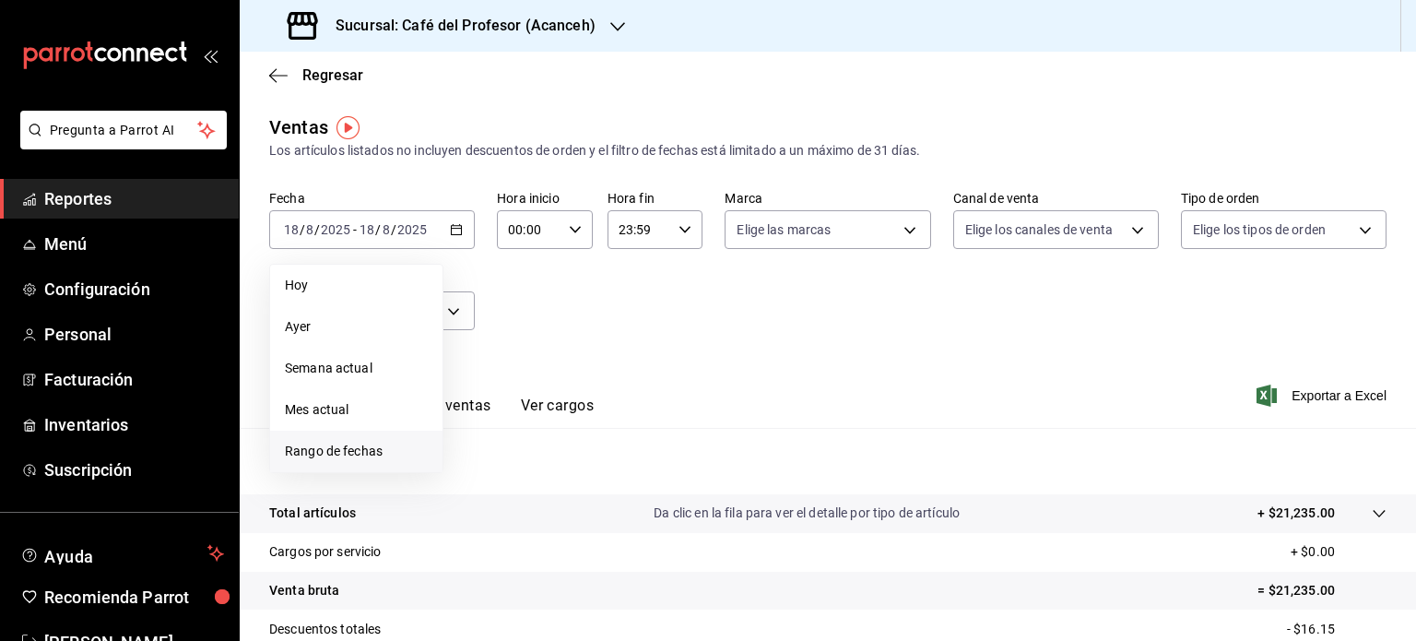
click at [378, 453] on span "Rango de fechas" at bounding box center [356, 450] width 143 height 19
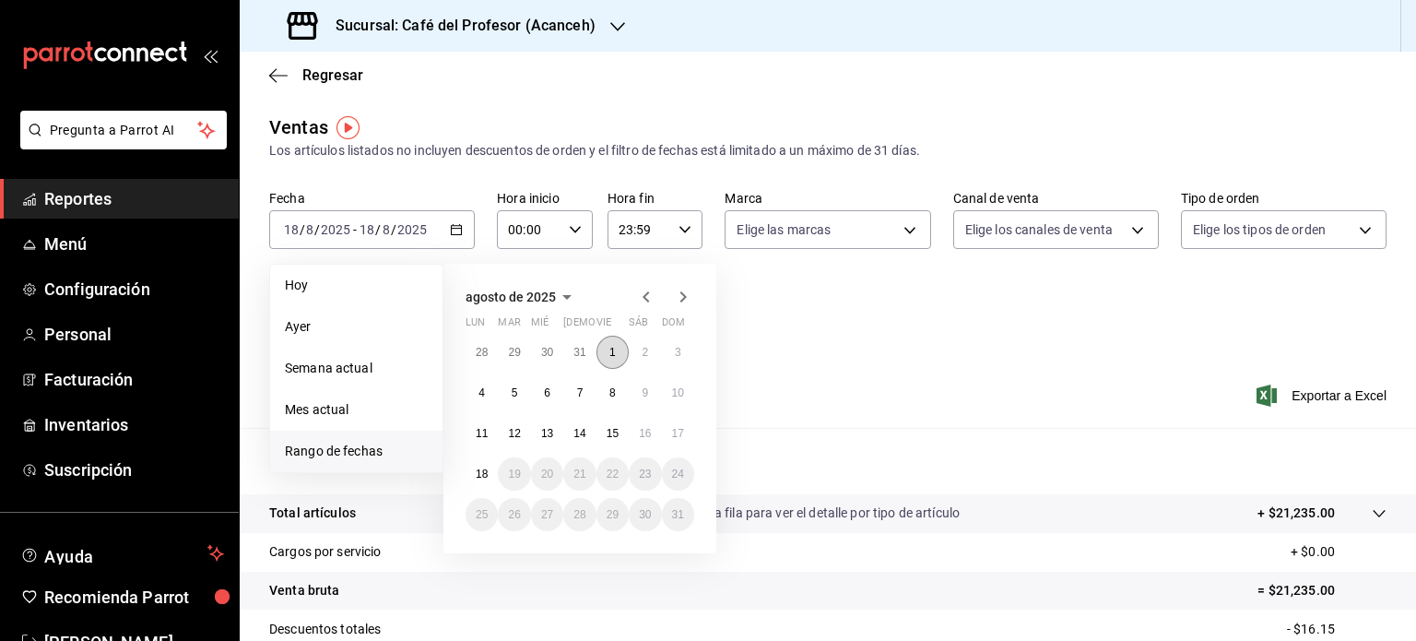
click at [609, 356] on abbr "1" at bounding box center [612, 352] width 6 height 13
click at [488, 481] on button "18" at bounding box center [481, 473] width 32 height 33
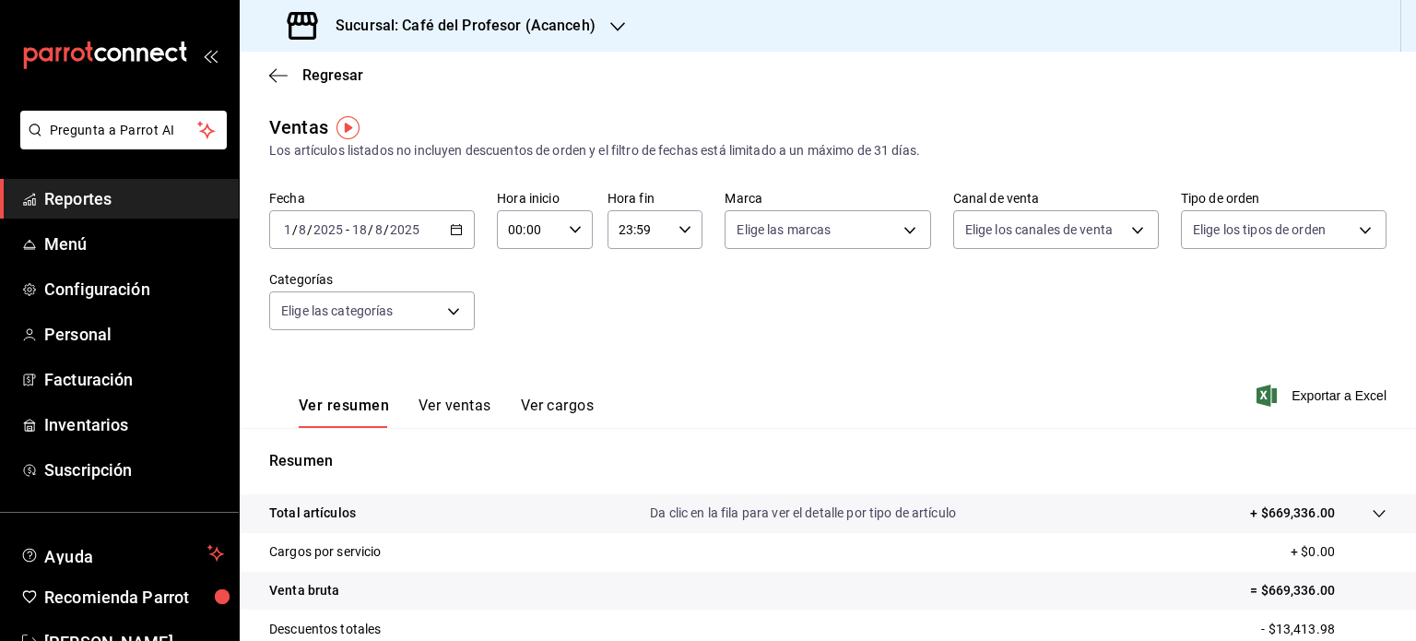
click at [619, 26] on icon "button" at bounding box center [617, 26] width 15 height 15
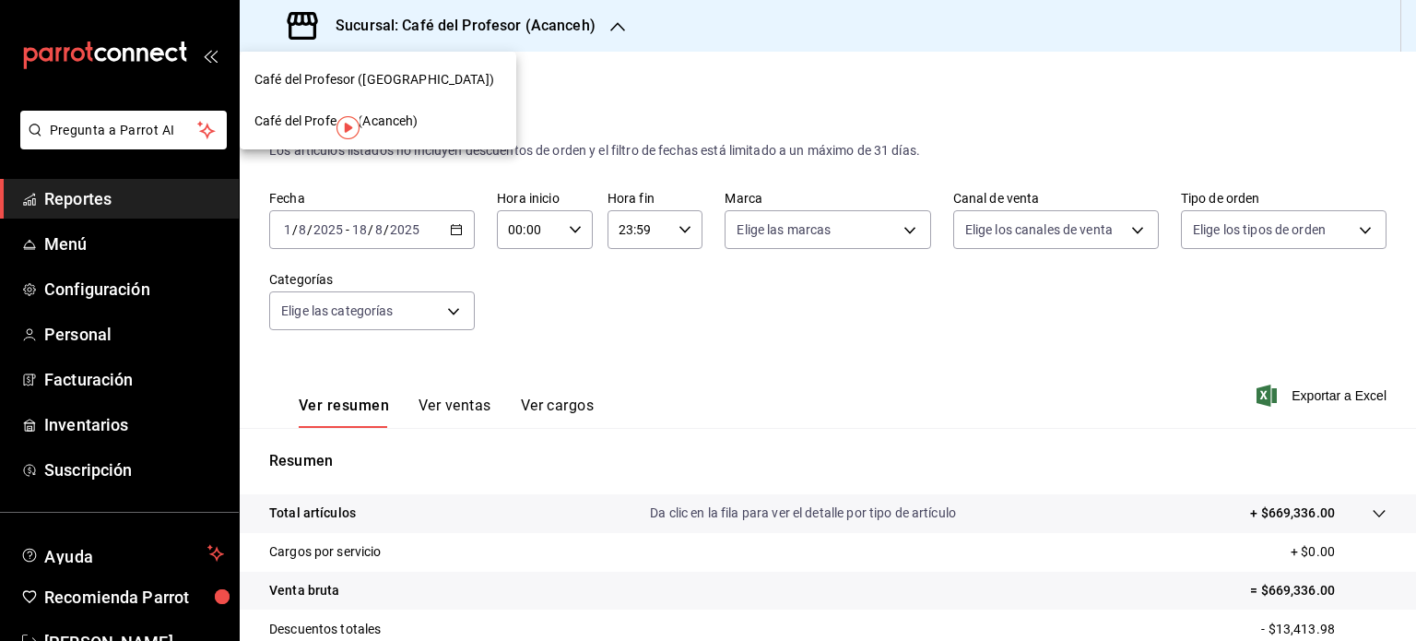
drag, startPoint x: 463, startPoint y: 95, endPoint x: 435, endPoint y: 84, distance: 29.8
click at [435, 84] on div "Café del Profesor ([GEOGRAPHIC_DATA])" at bounding box center [377, 79] width 247 height 19
